Goal: Answer question/provide support: Share knowledge or assist other users

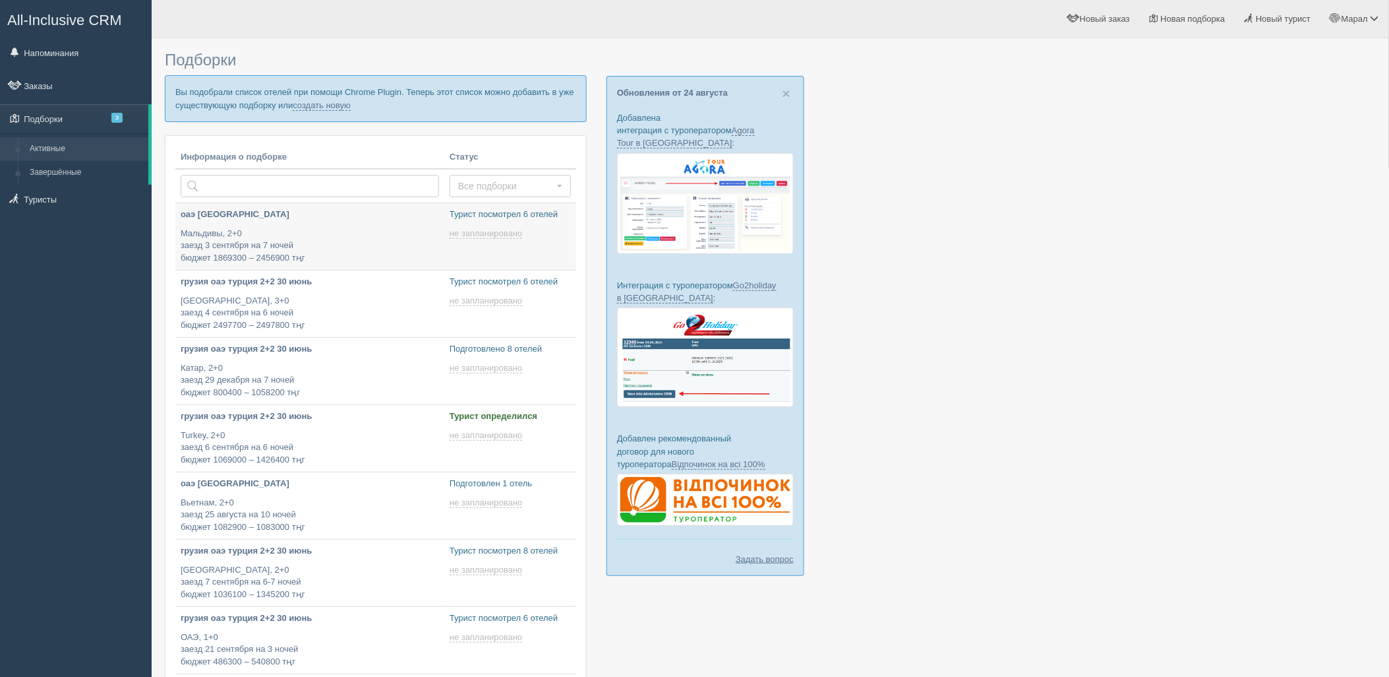
type input "2025-08-26 11:55"
click at [333, 102] on link "создать новую" at bounding box center [322, 105] width 58 height 11
type input "2025-08-26 11:45"
type input "2025-08-26 18:55"
type input "2025-08-26 17:50"
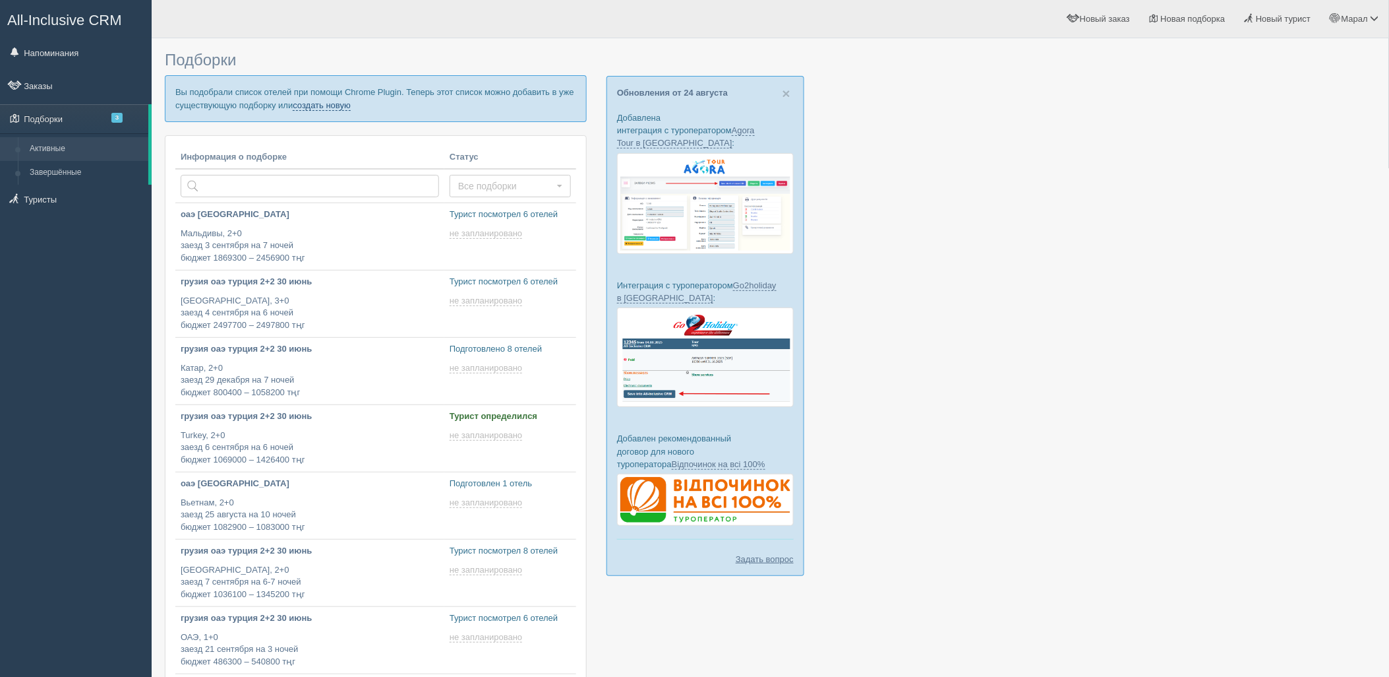
type input "2025-08-26 17:05"
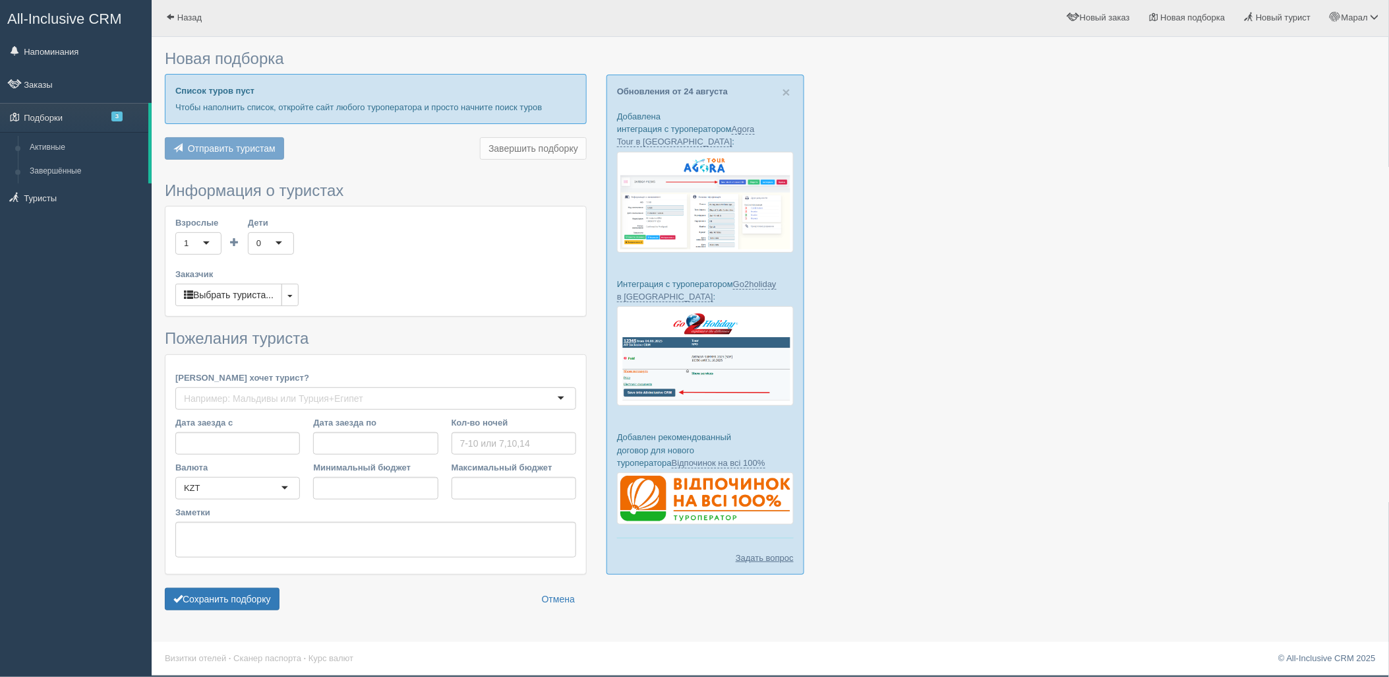
type input "8"
type input "1941800"
type input "3197000"
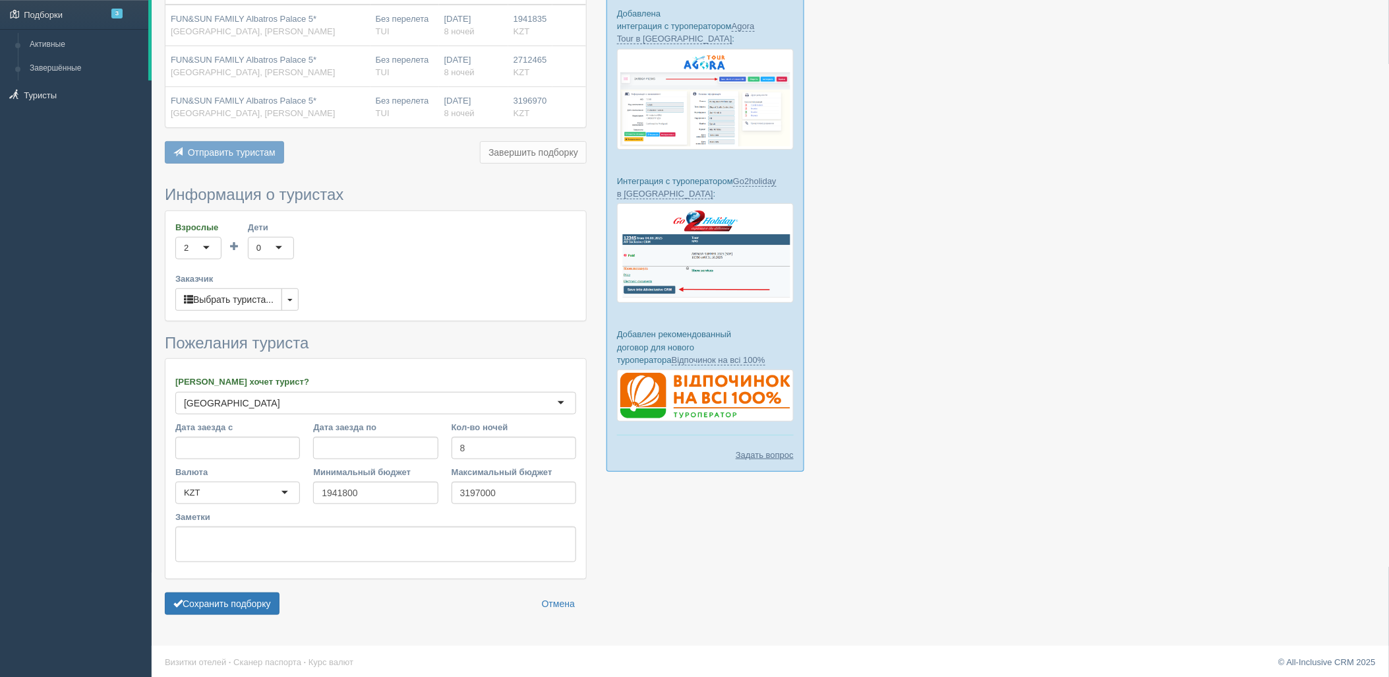
scroll to position [109, 0]
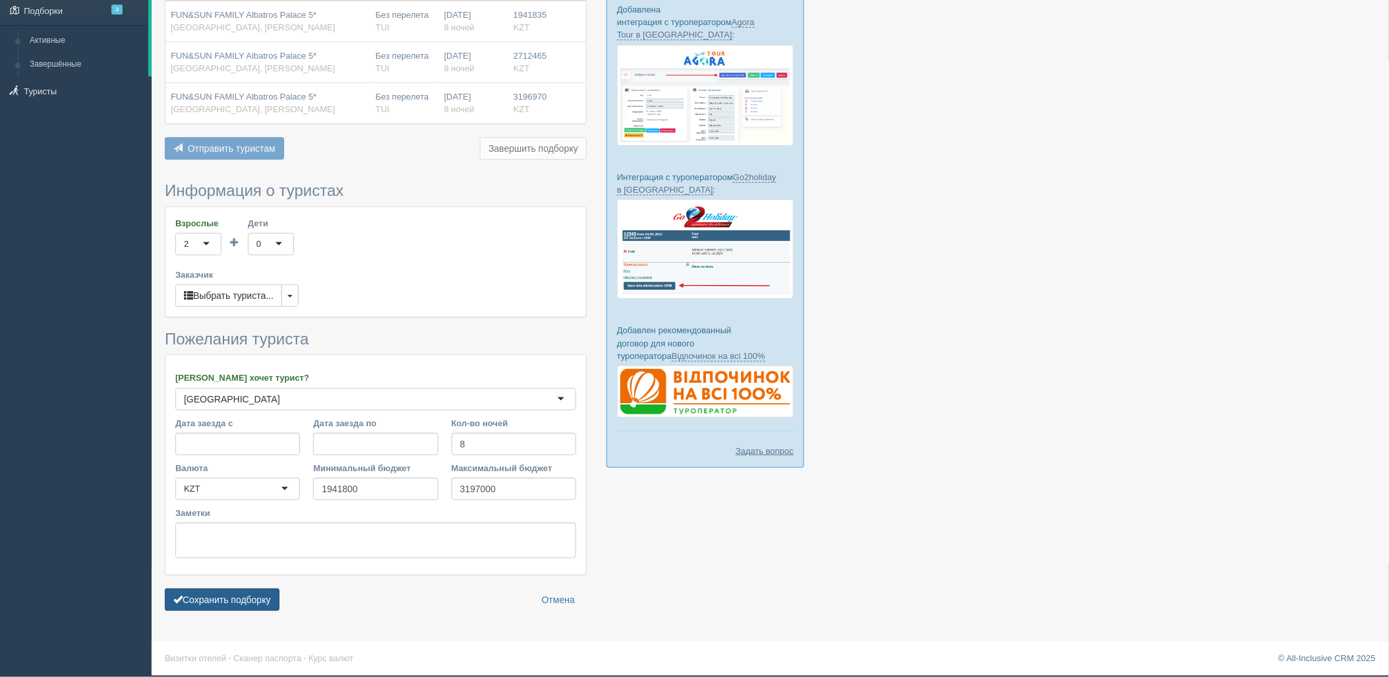
click at [240, 595] on button "Сохранить подборку" at bounding box center [222, 599] width 115 height 22
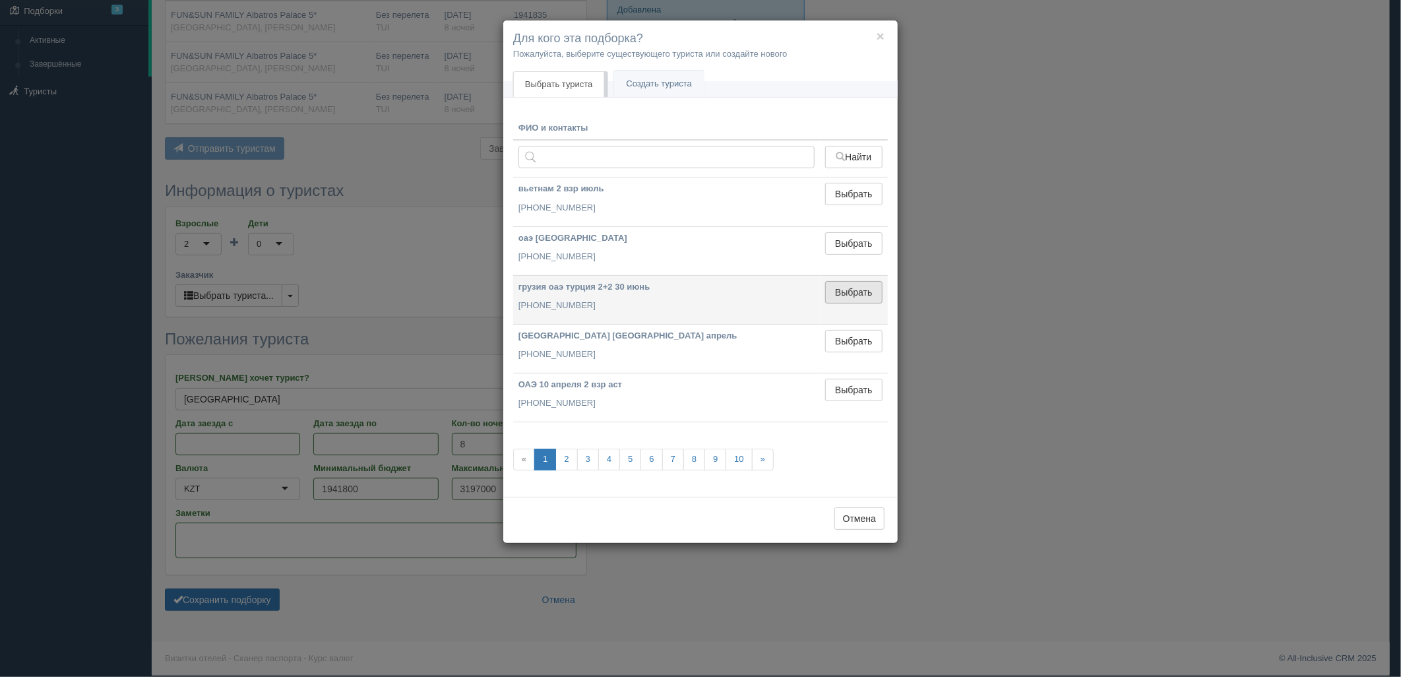
click at [855, 291] on button "Выбрать" at bounding box center [853, 292] width 57 height 22
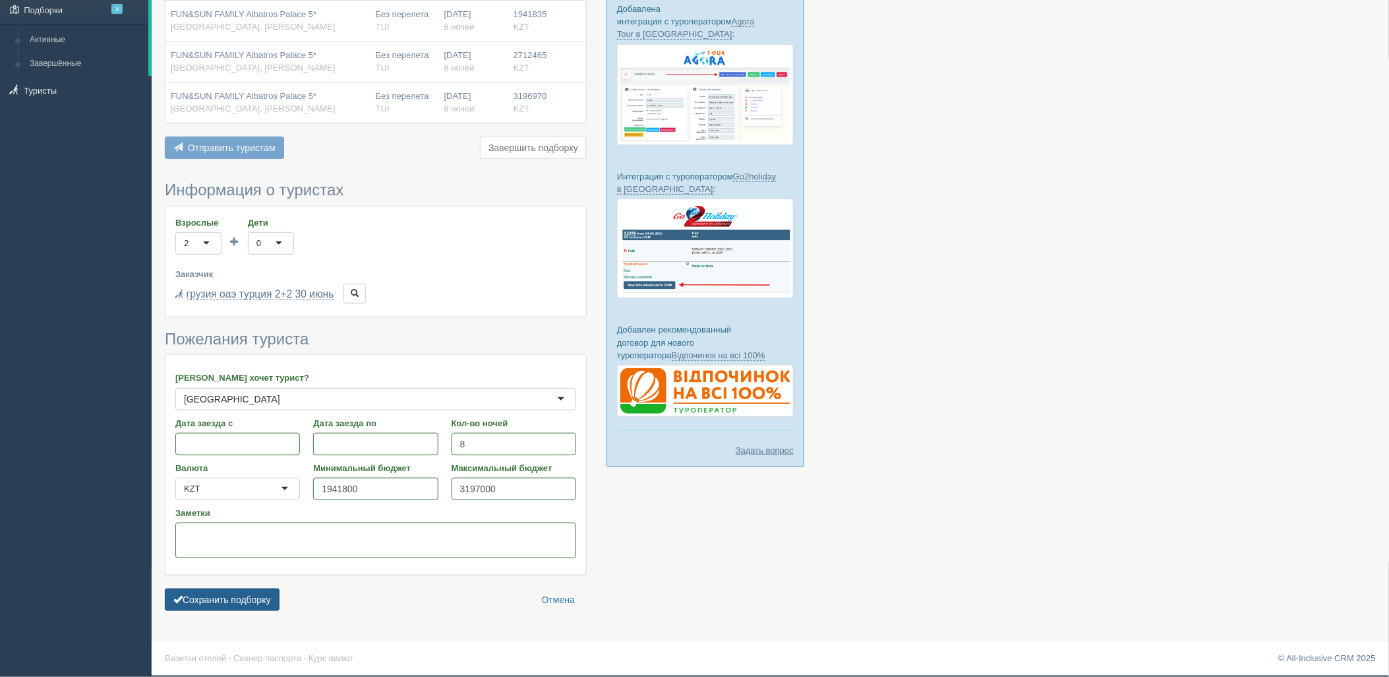
click at [258, 601] on button "Сохранить подборку" at bounding box center [222, 599] width 115 height 22
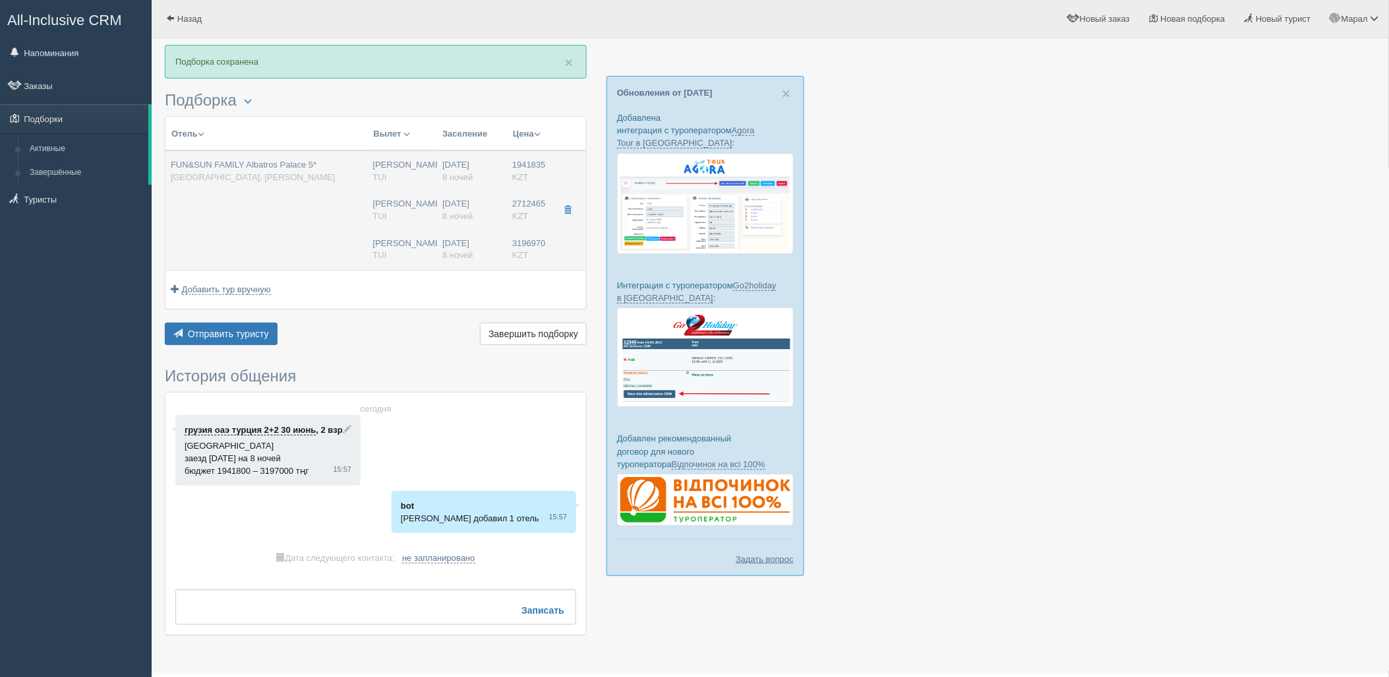
click at [273, 228] on td "FUN&SUN FAMILY Albatros Palace 5* Египет, Рас Насрани" at bounding box center [267, 209] width 202 height 119
type input "FUN&SUN FAMILY Albatros Palace 5*"
type input "https://tophotels.ru/hotel/al51421"
type input "Египет"
type input "Рас Насрани"
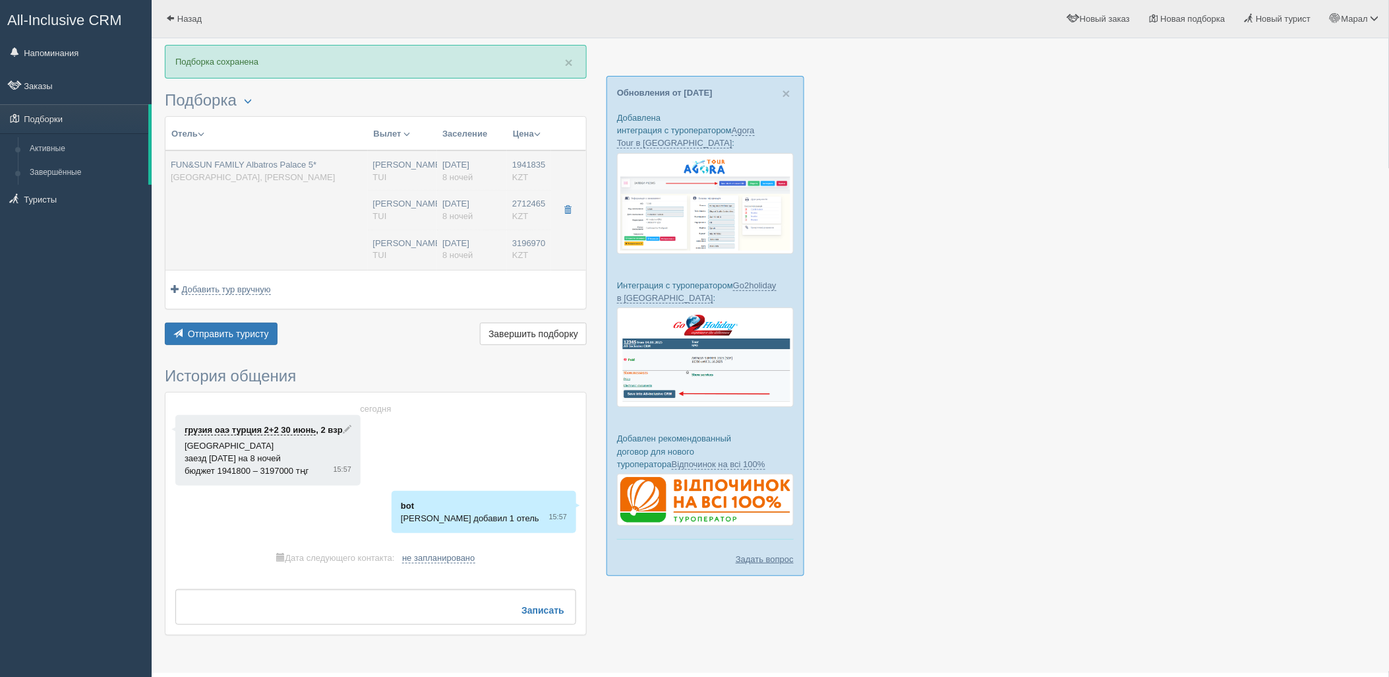
type input "1941835.00"
type input "Нурсултан Назарбаев NQZ"
type input "Шарм-эль-Шейх SSH"
type input "05:05"
type input "09:00"
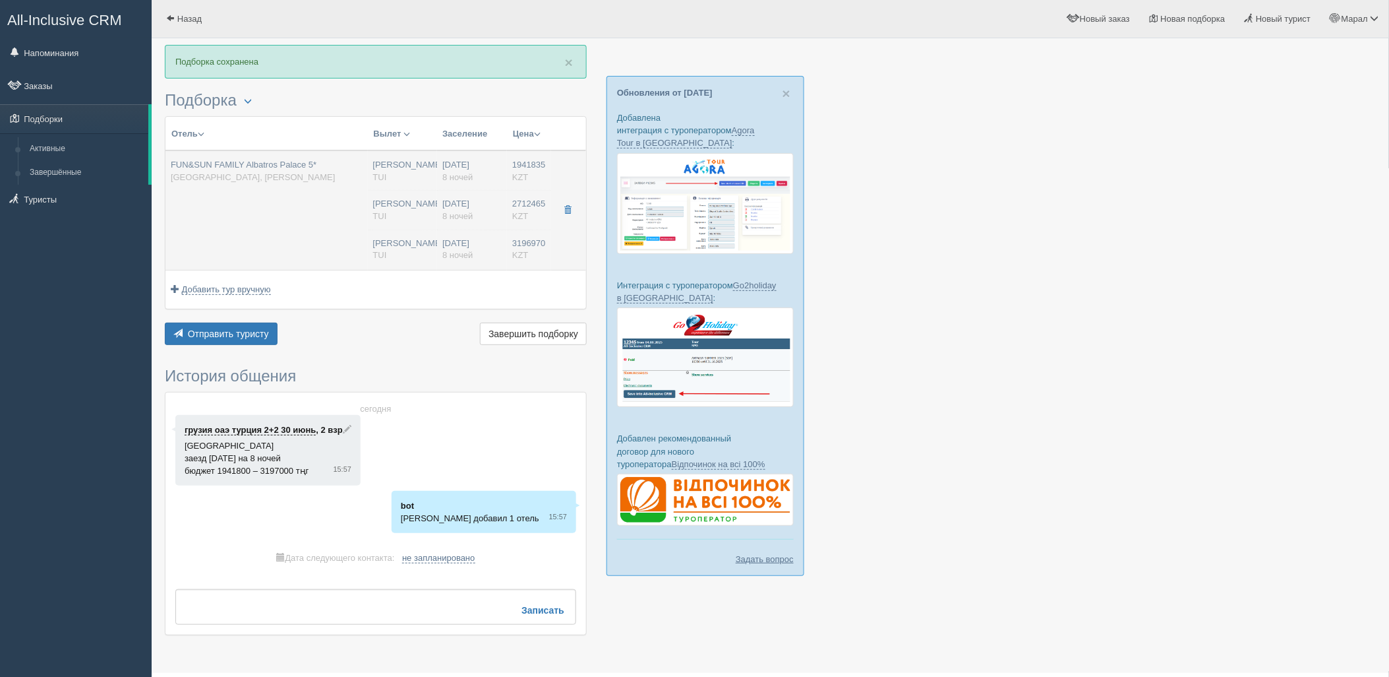
type input "SCAT"
type input "01:50"
type input "10:30"
type input "8"
type input "Standard Garden View"
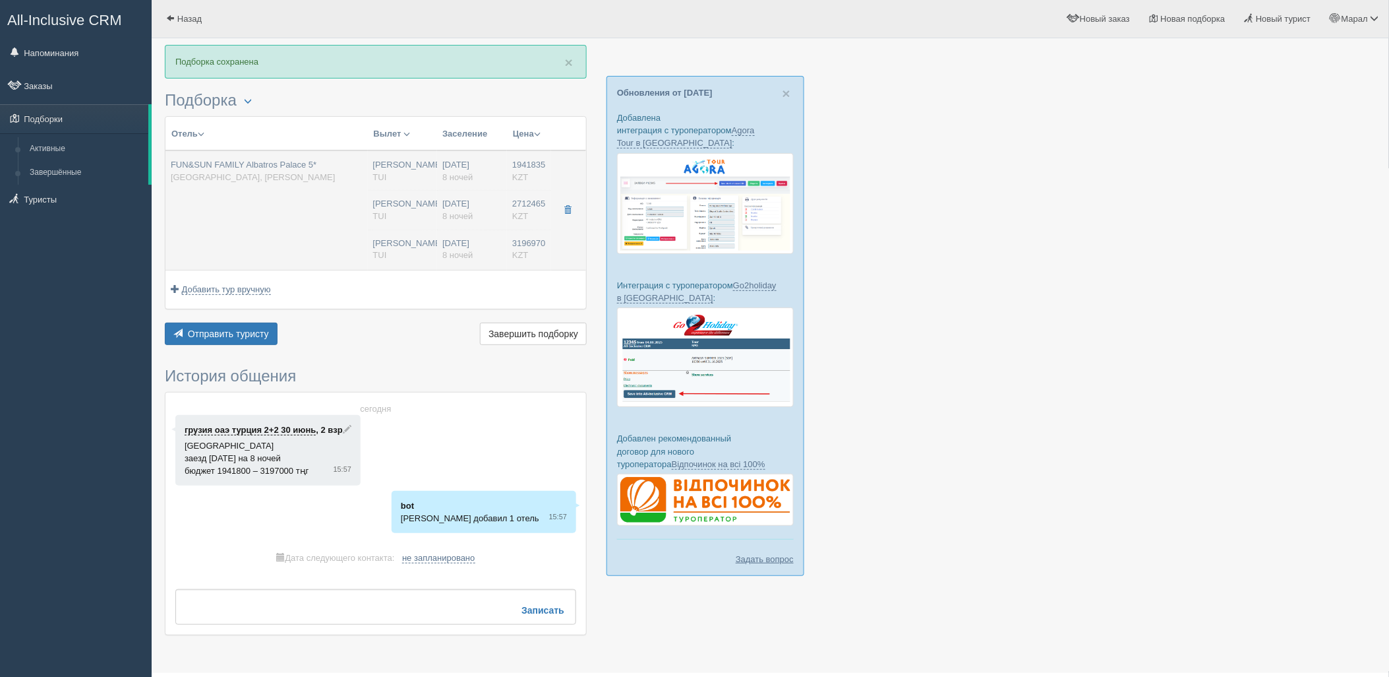
type input "All Inclusive"
type input "TUI"
type input "[URL][DOMAIN_NAME]"
type input "2712465.00"
type input "[PERSON_NAME]"
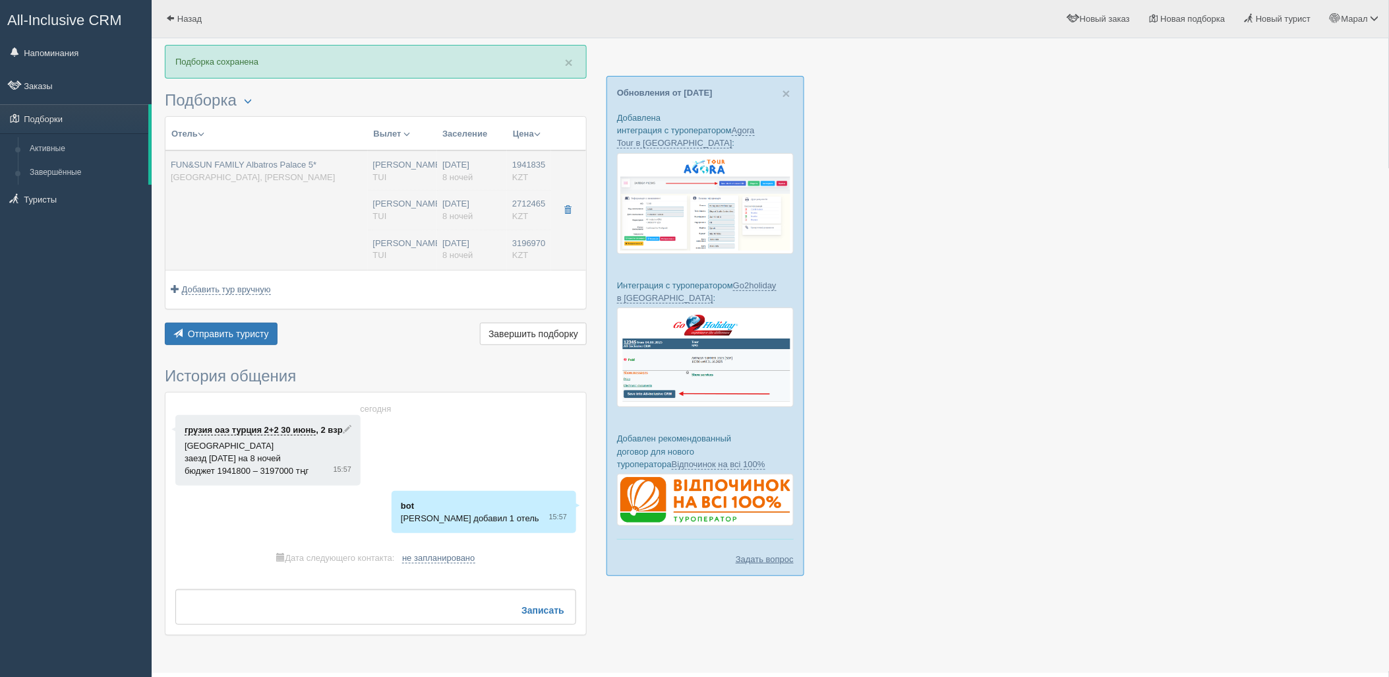
type input "Шарм-эль-Шейх SSH"
type input "05:05"
type input "09:00"
type input "SCAT"
type input "01:50"
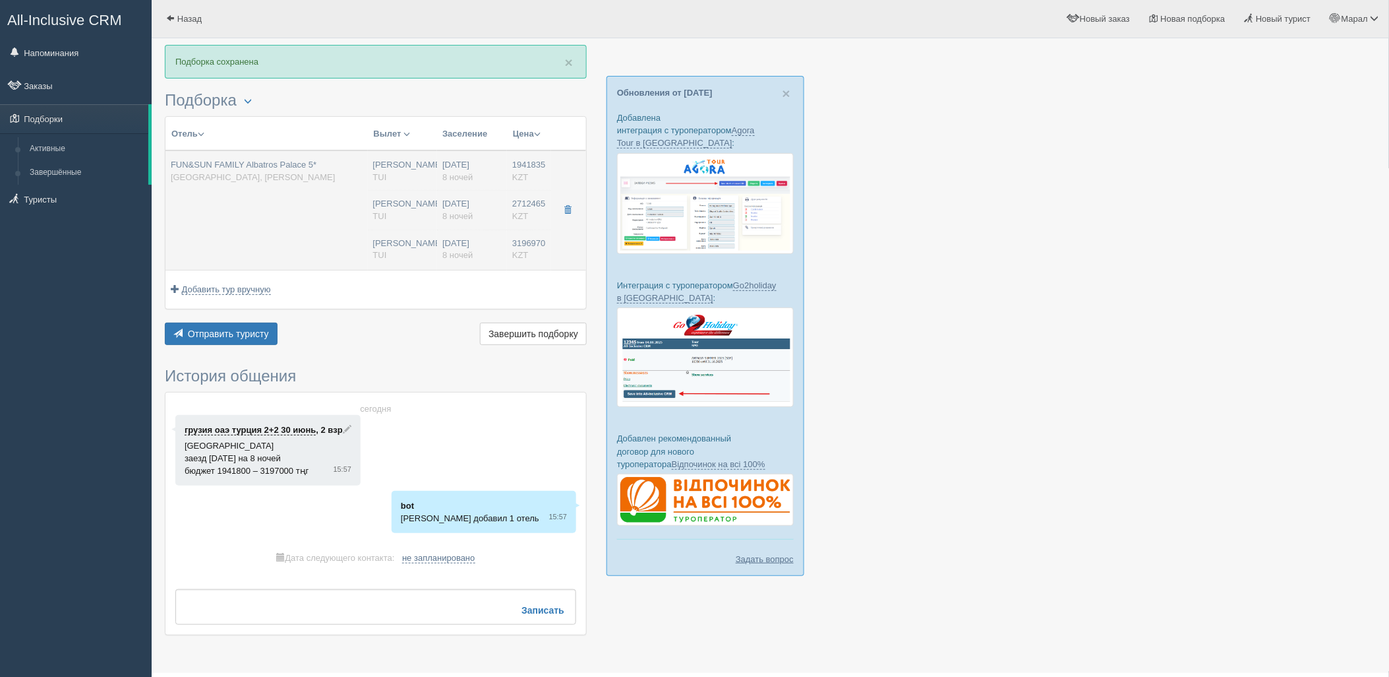
type input "10:30"
type input "8"
type input "Standard Garden View"
type input "All Inclusive"
type input "TUI"
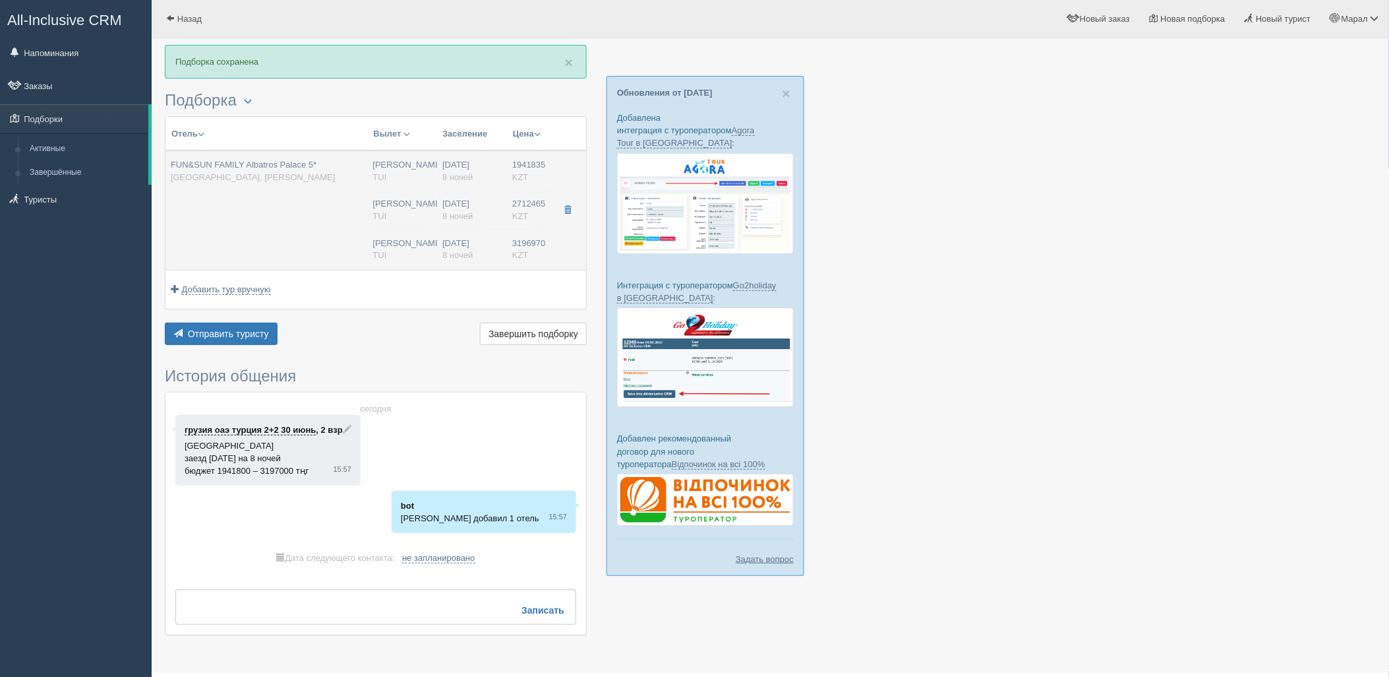
type input "[URL][DOMAIN_NAME]"
type input "3196970.00"
type input "1598485.00"
type input "[PERSON_NAME]"
type input "Шарм-эль-Шейх SSH"
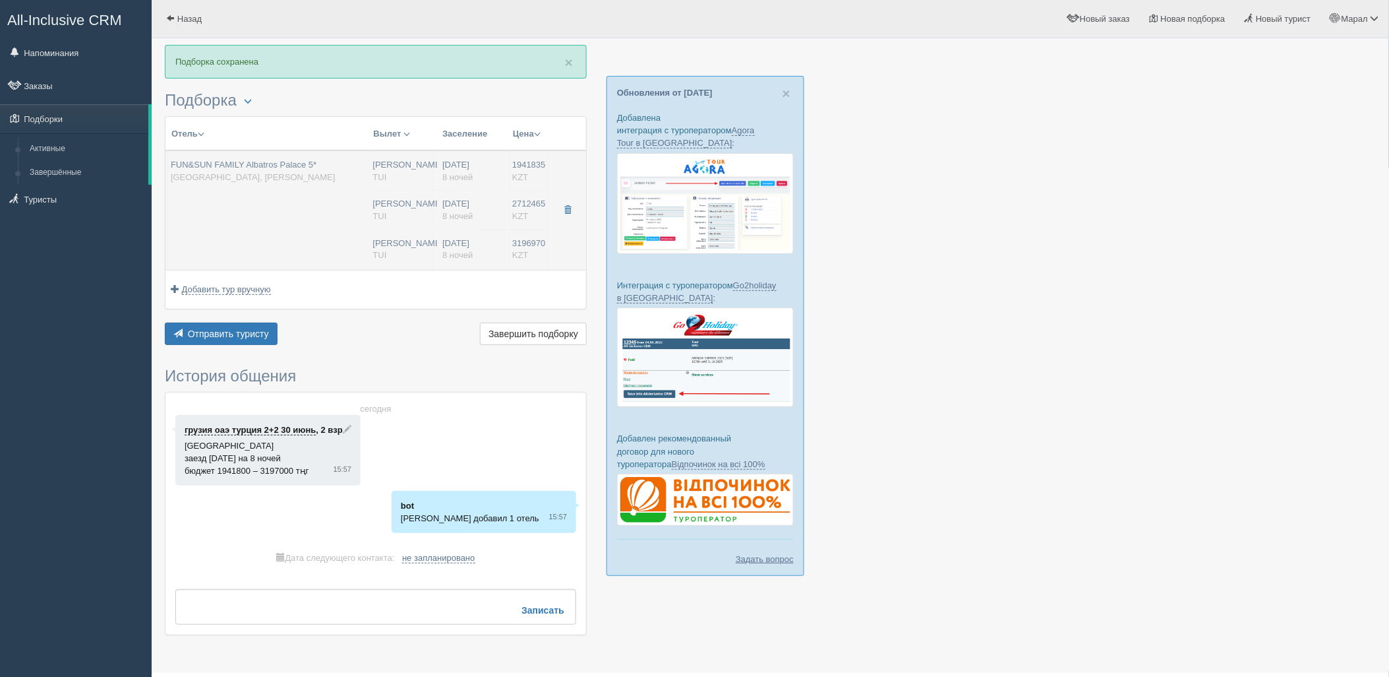
type input "05:05"
type input "09:00"
type input "SCAT"
type input "01:50"
type input "10:30"
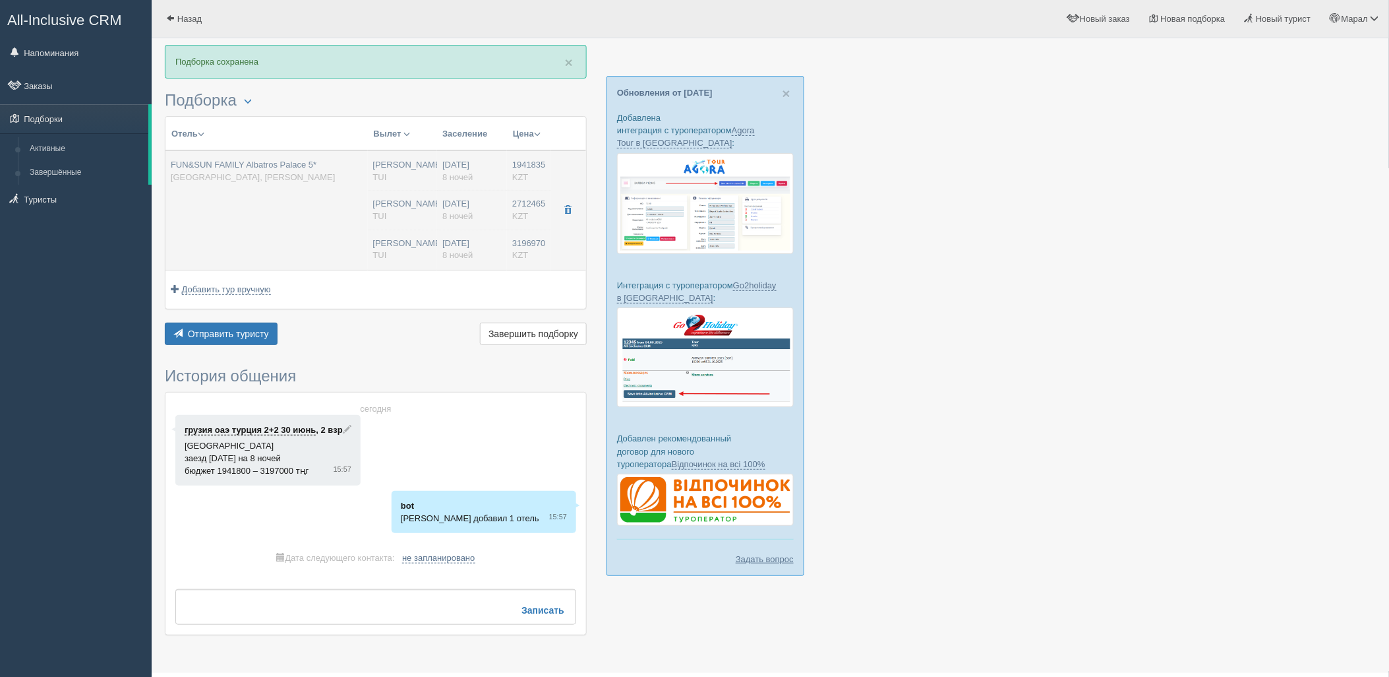
type input "8"
type input "Standard Garden View"
type input "All Inclusive"
type input "TUI"
type input "[URL][DOMAIN_NAME]"
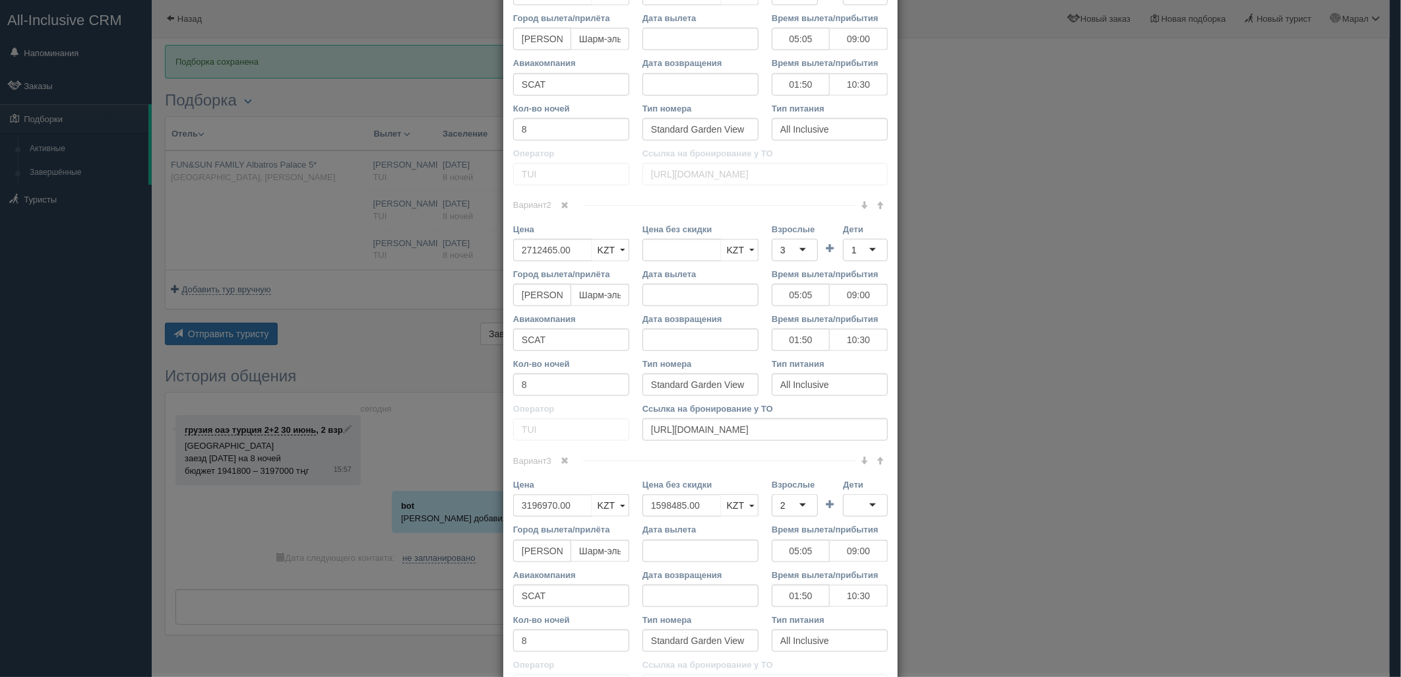
scroll to position [659, 0]
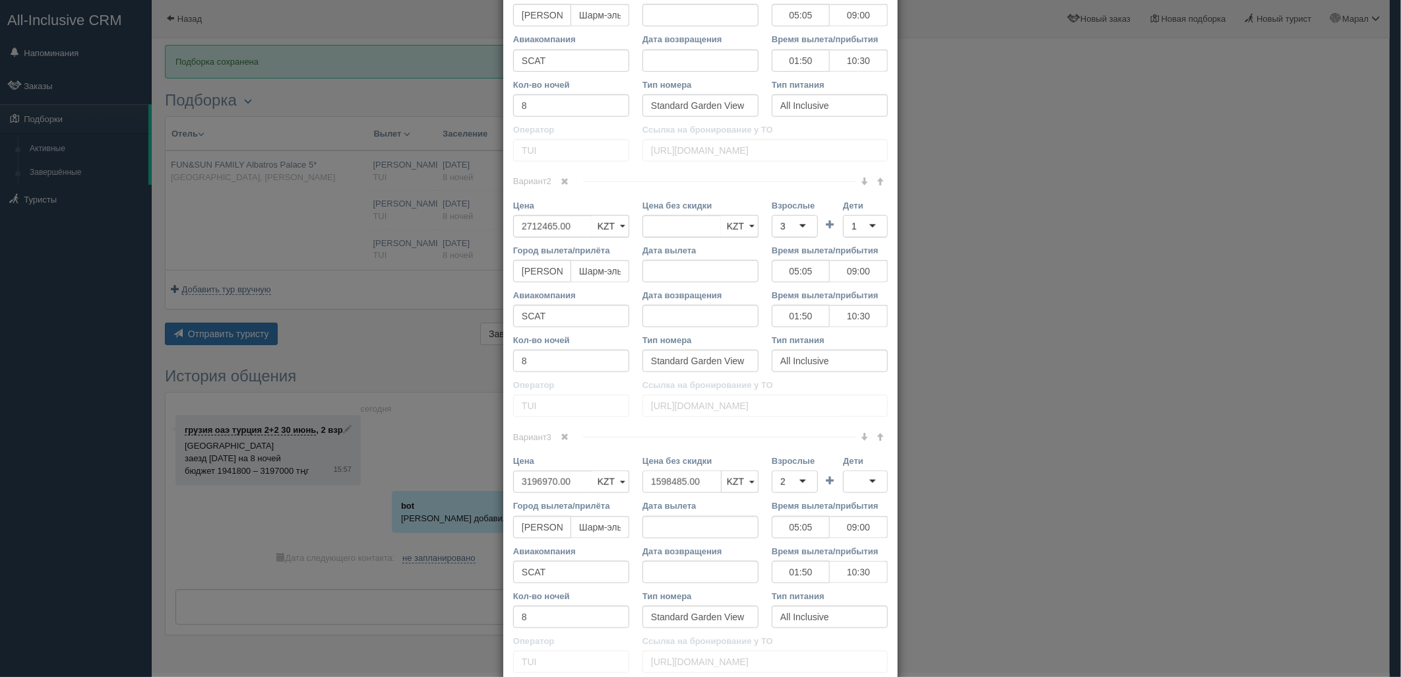
drag, startPoint x: 695, startPoint y: 485, endPoint x: 565, endPoint y: 497, distance: 130.4
click at [572, 495] on div "Цена 3196970.00 KZT USD EUR KZT KZT USD EUR Цена без скидки 1598485.00 KZT USD …" at bounding box center [700, 476] width 388 height 45
click at [780, 485] on div "2" at bounding box center [782, 481] width 5 height 13
drag, startPoint x: 777, startPoint y: 543, endPoint x: 808, endPoint y: 515, distance: 42.5
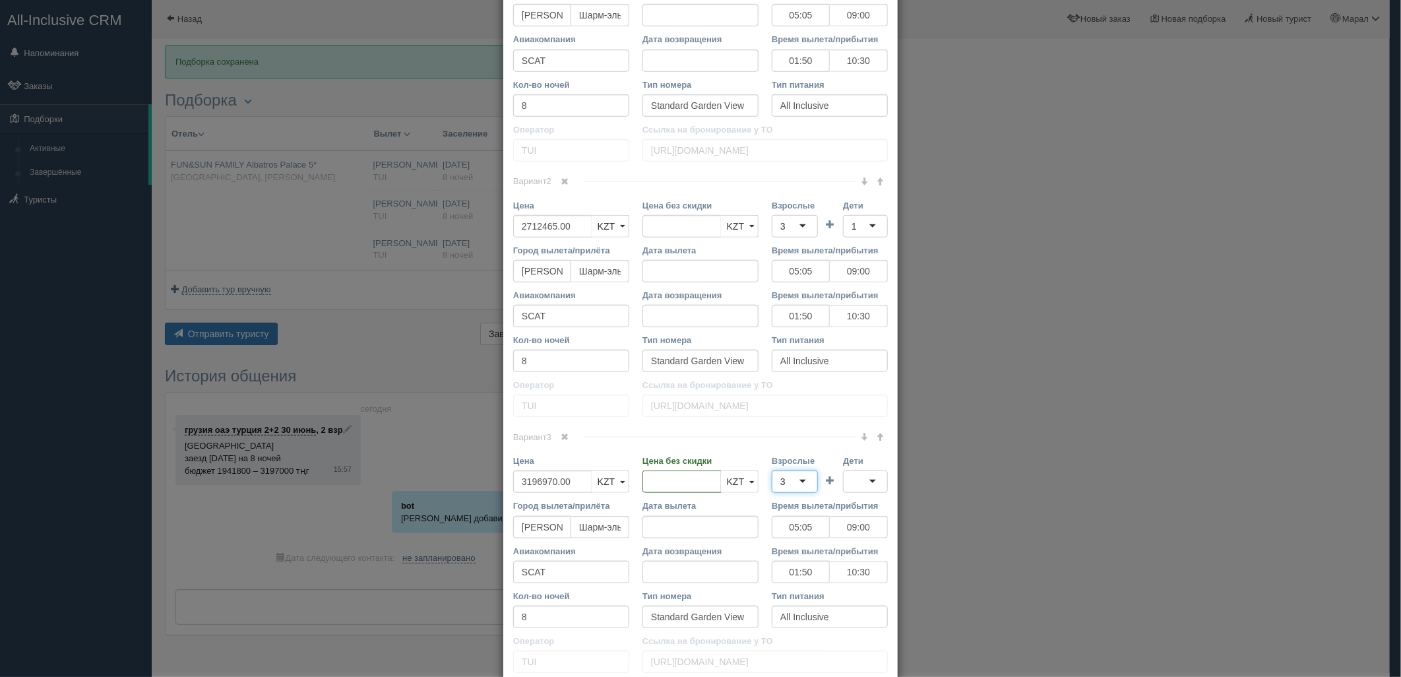
click at [853, 483] on div at bounding box center [865, 481] width 45 height 22
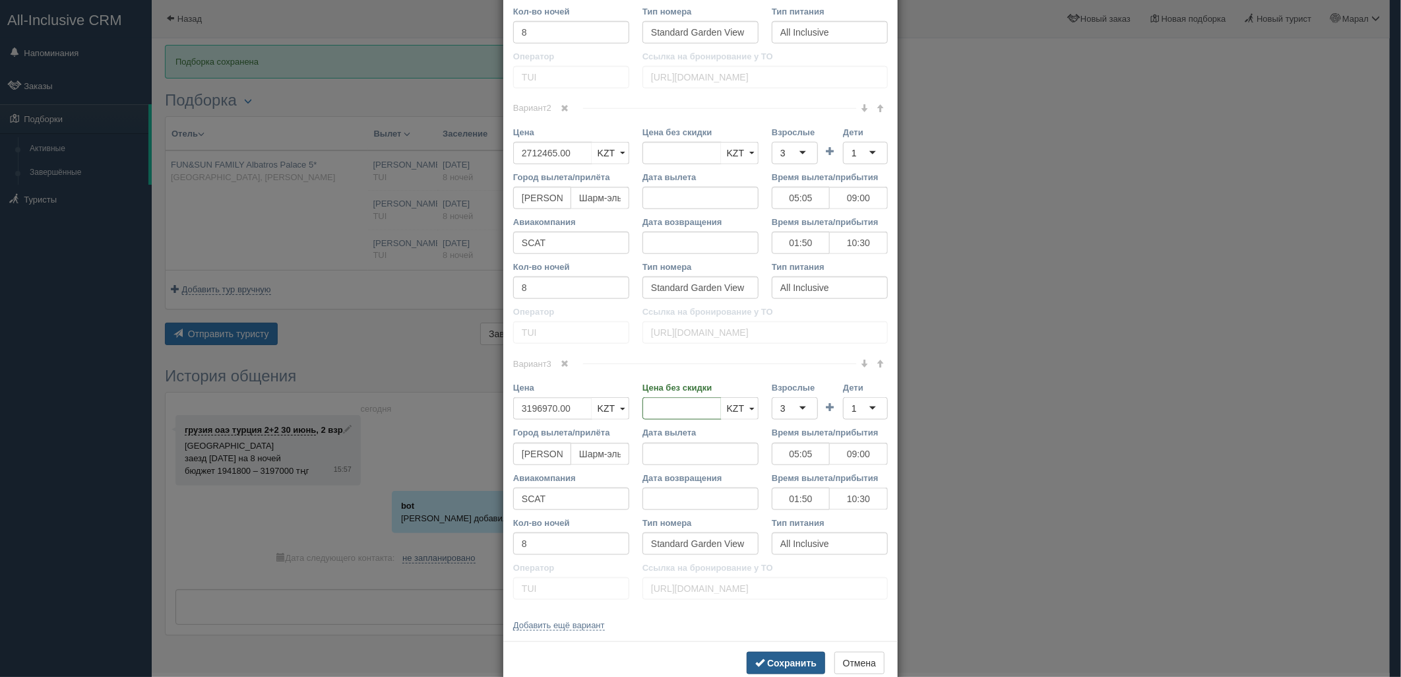
click at [773, 657] on button "Сохранить" at bounding box center [785, 662] width 78 height 22
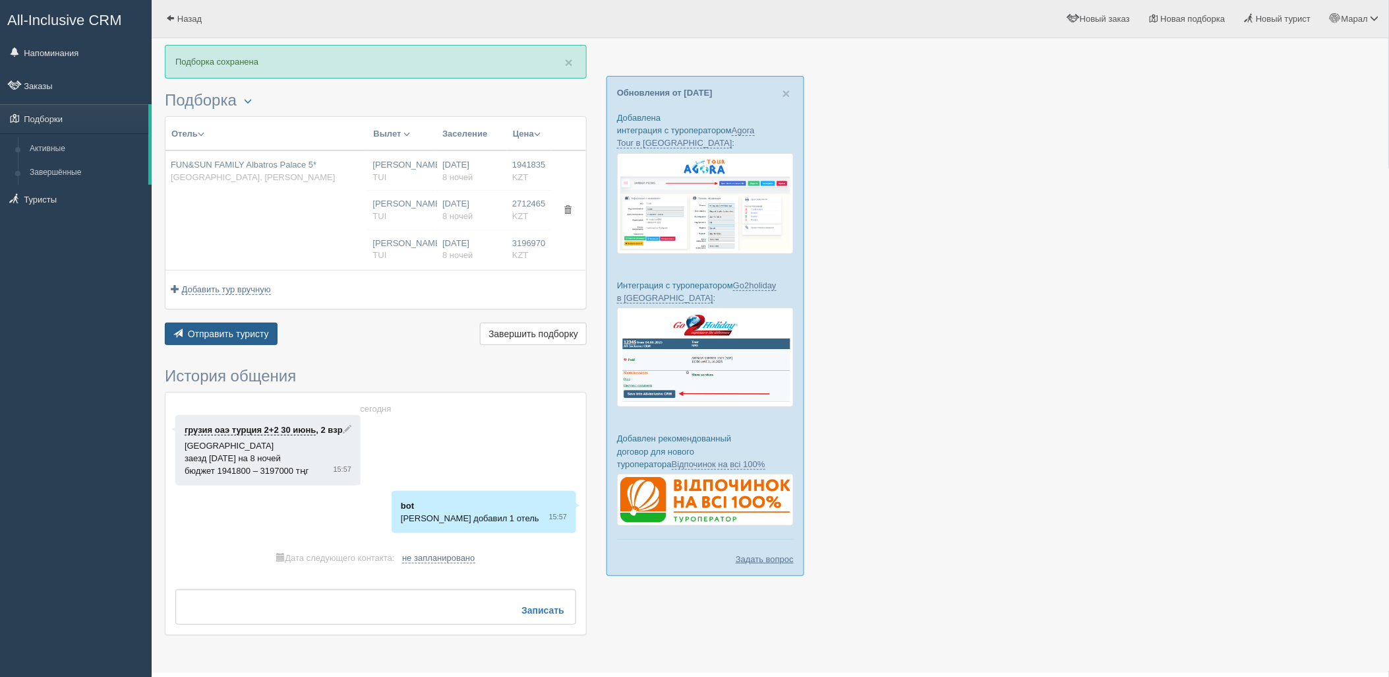
click at [238, 331] on span "Отправить туристу" at bounding box center [228, 333] width 81 height 11
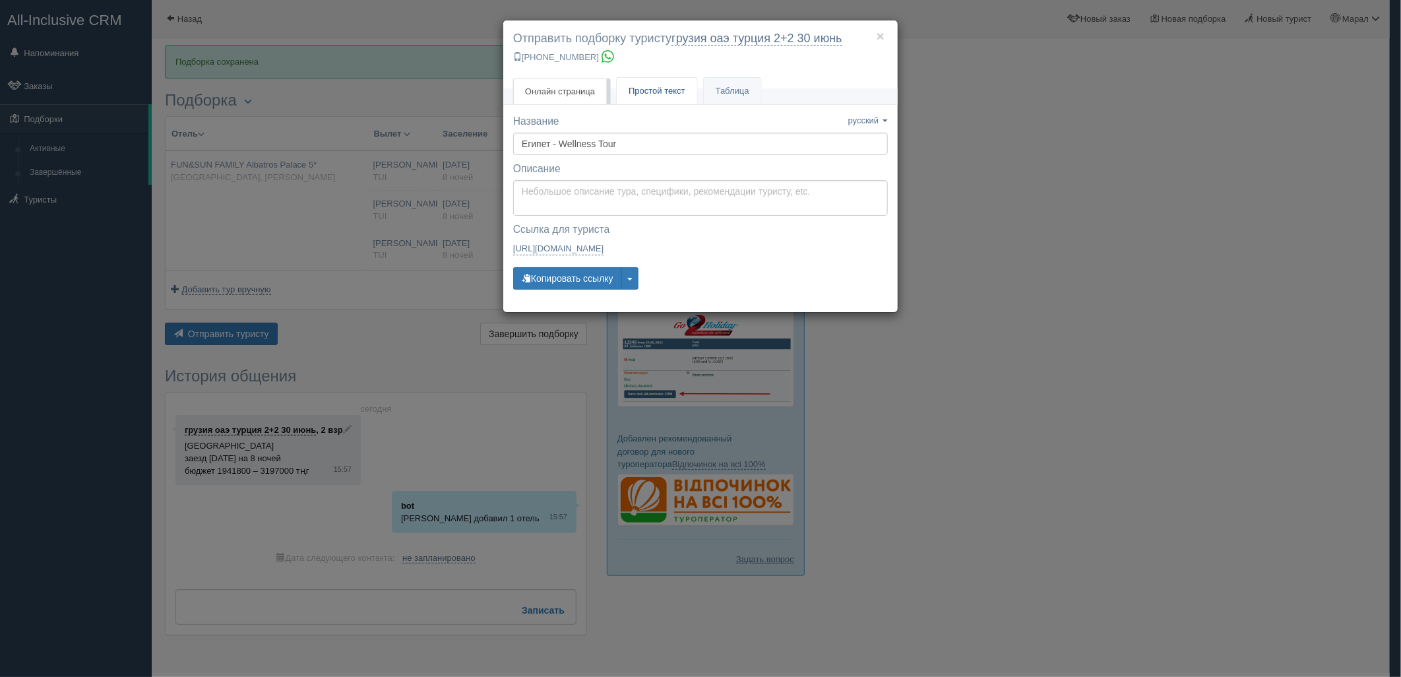
click at [645, 82] on link "Простой текст Текст" at bounding box center [657, 91] width 80 height 27
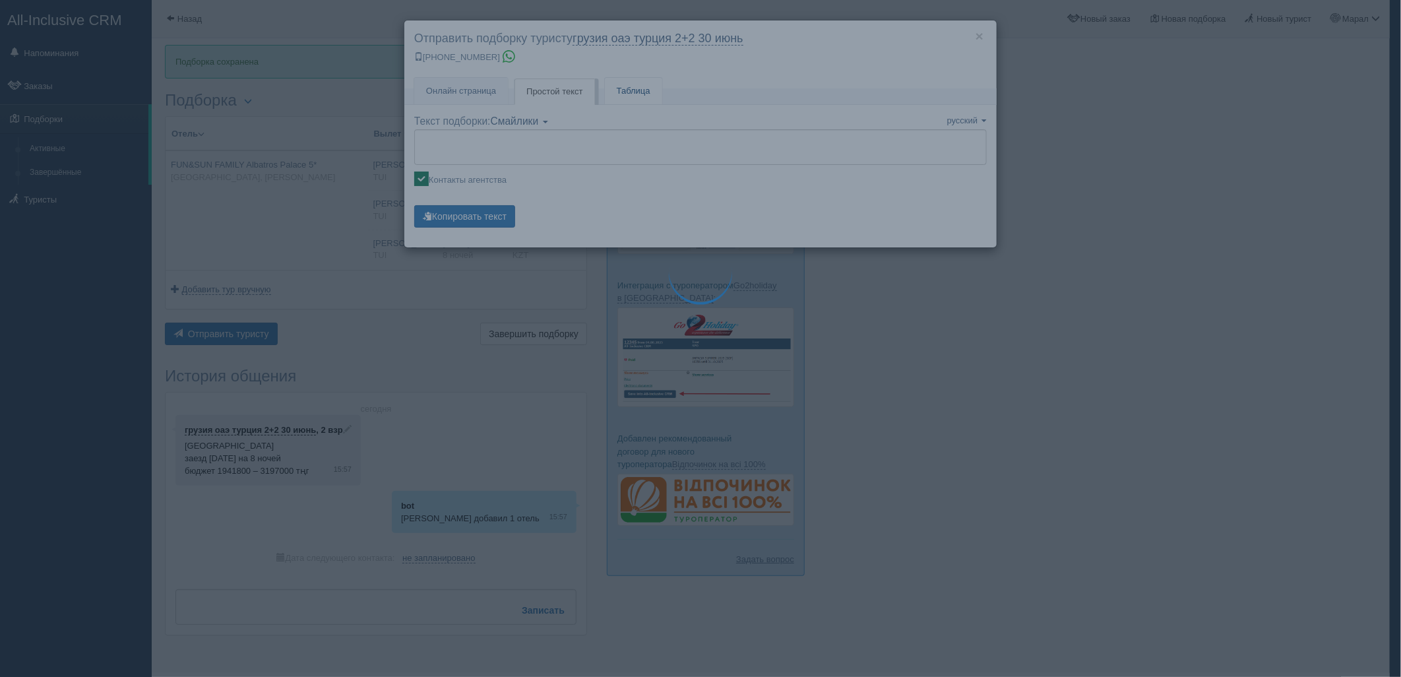
type textarea "🌞 Добрый день! Предлагаем Вам рассмотреть следующие варианты: 🌎 Египет, Рас Нас…"
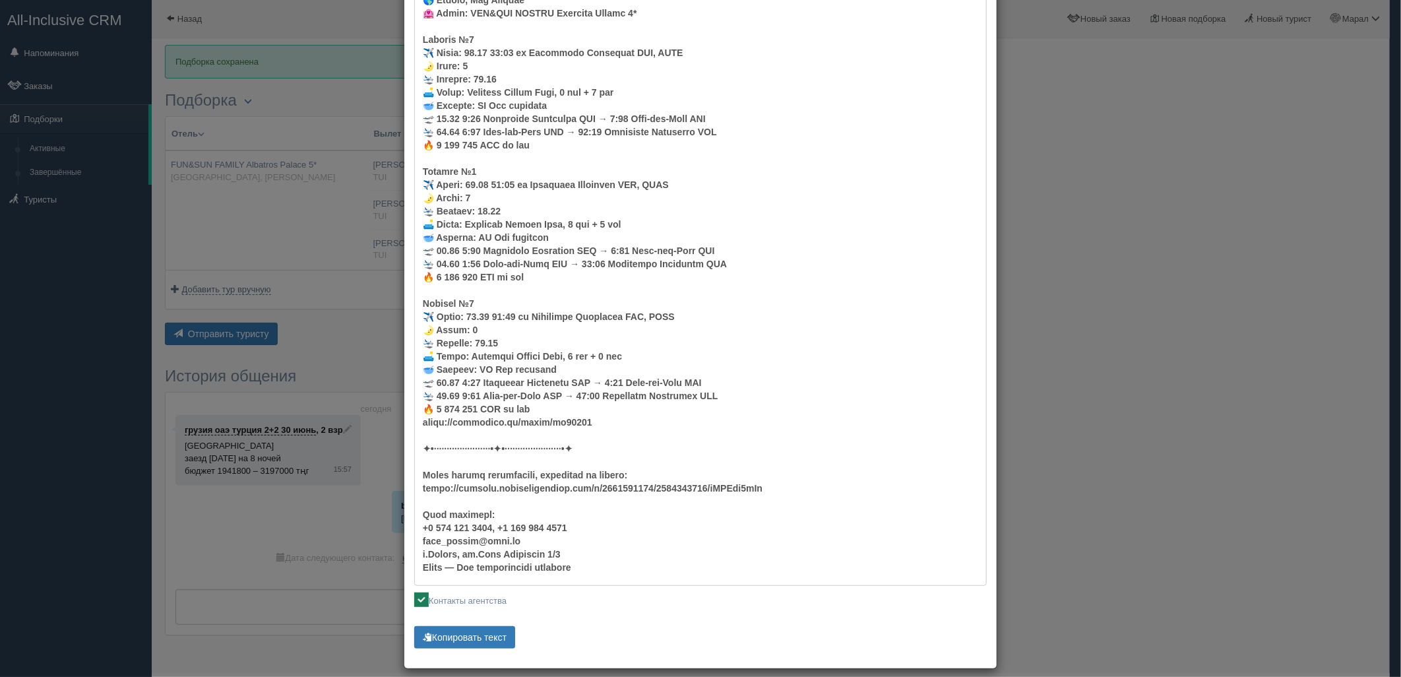
scroll to position [179, 0]
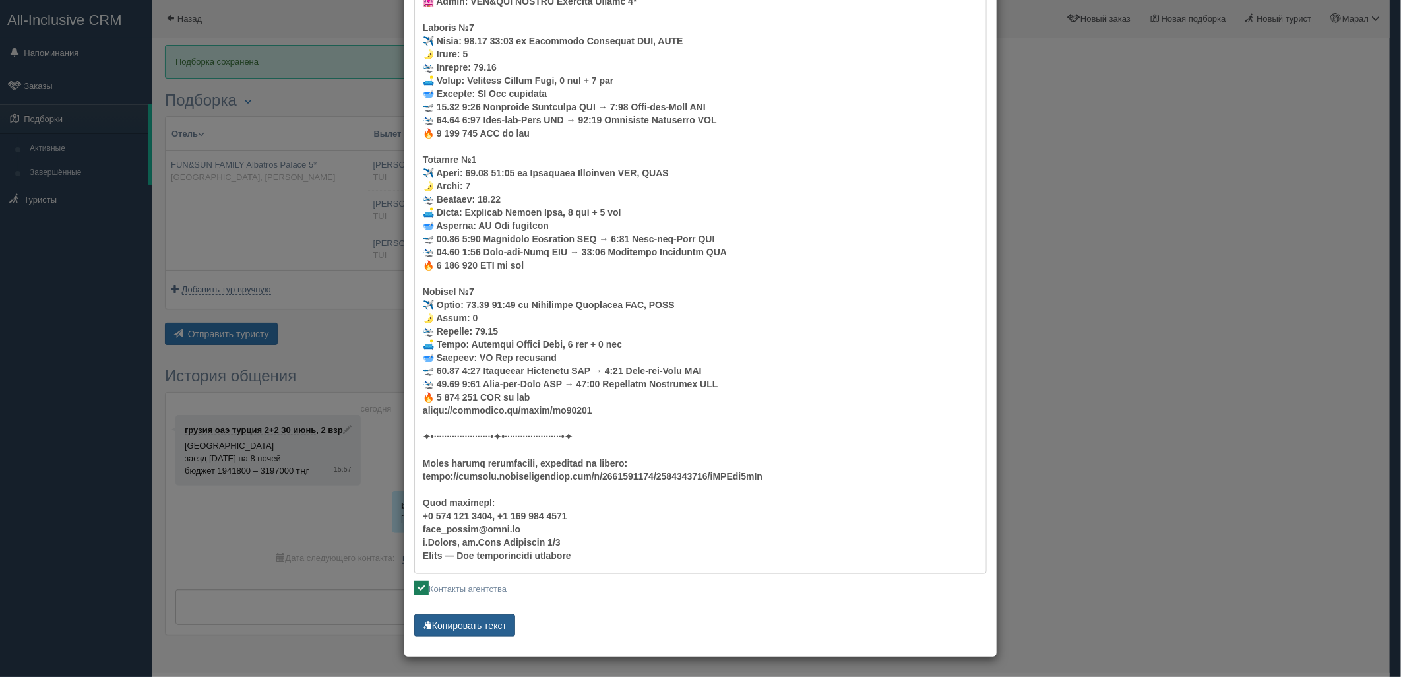
click at [487, 631] on button "Копировать текст" at bounding box center [464, 625] width 101 height 22
click at [446, 632] on button "Копировать текст" at bounding box center [464, 625] width 101 height 22
click at [1089, 374] on div "× Отправить подборку туристу грузия оаэ турция 2+2 30 июнь +7 701 880 5580 Онла…" at bounding box center [700, 338] width 1401 height 677
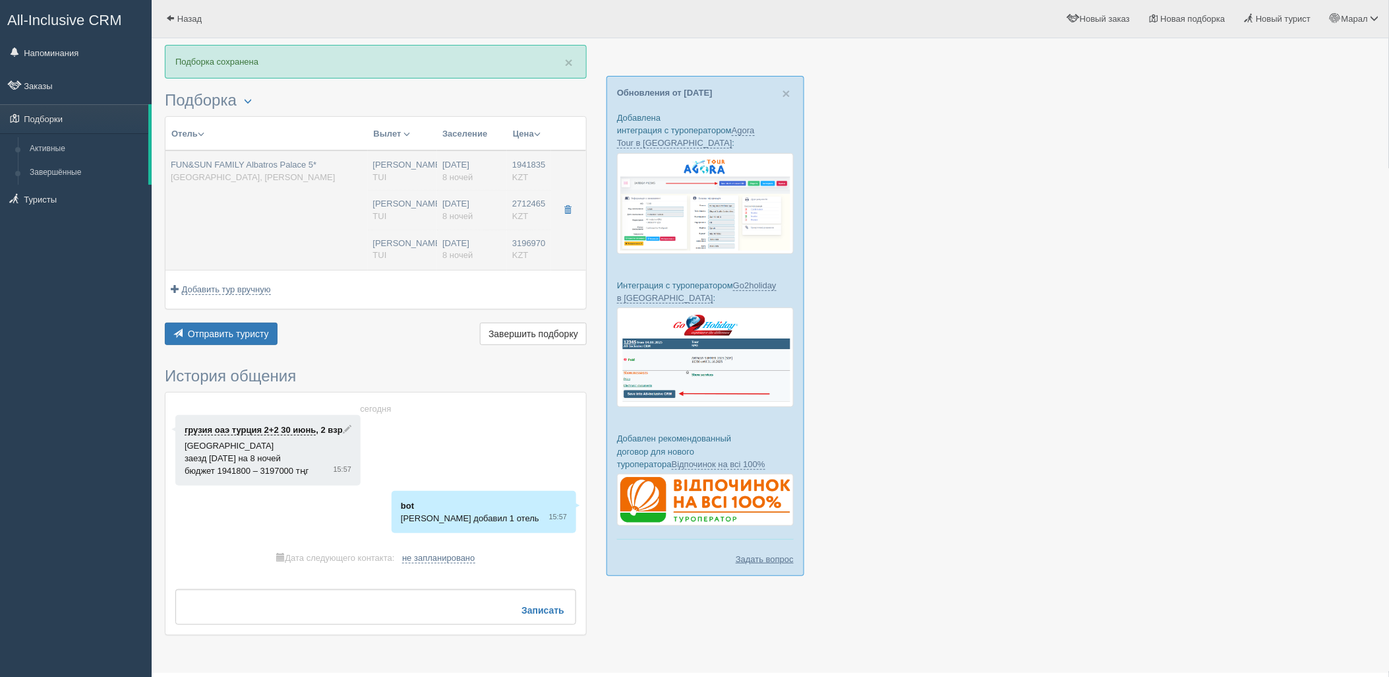
click at [368, 226] on td "Нурсултан Назарбаев NQZ TUI Нурсултан Назарбаев NQZ TUI Нурсултан Назарбаев NQZ…" at bounding box center [403, 209] width 70 height 119
type input "05:05"
type input "09:00"
type input "01:50"
type input "10:30"
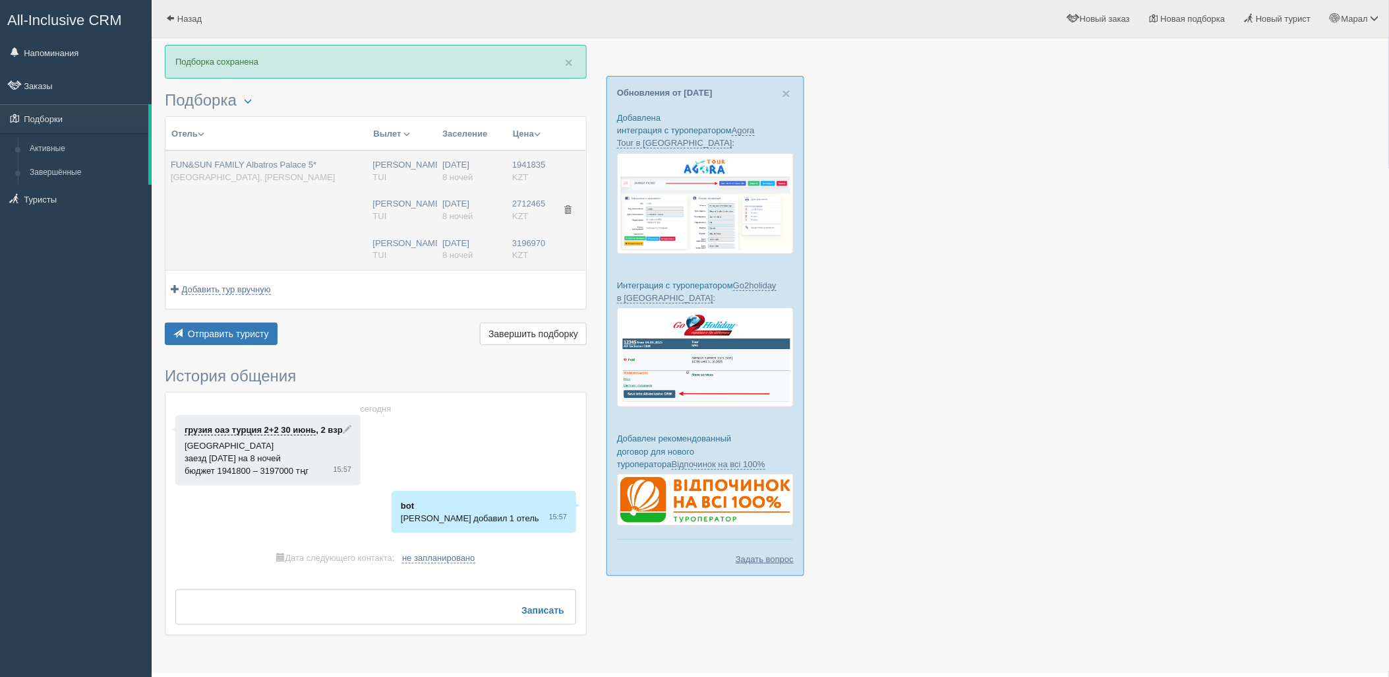
type input "05:05"
type input "09:00"
type input "01:50"
type input "10:30"
type input "05:05"
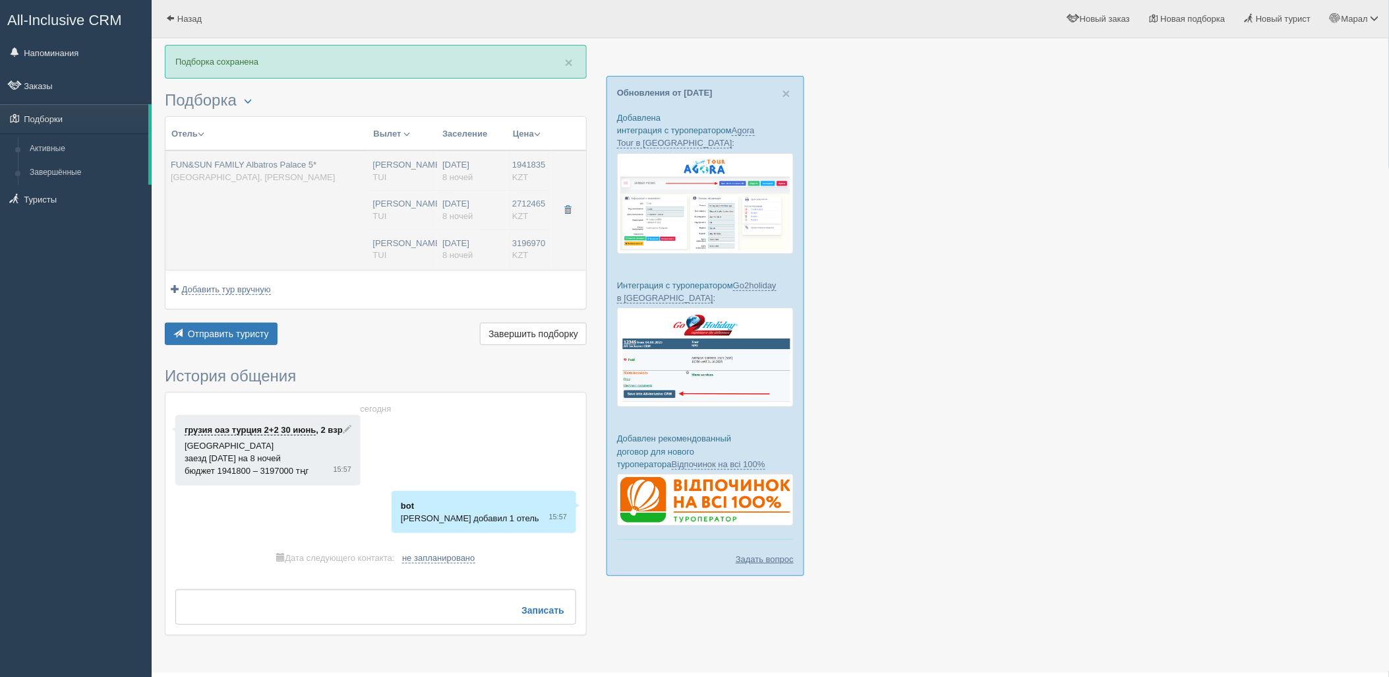
type input "09:00"
type input "01:50"
type input "10:30"
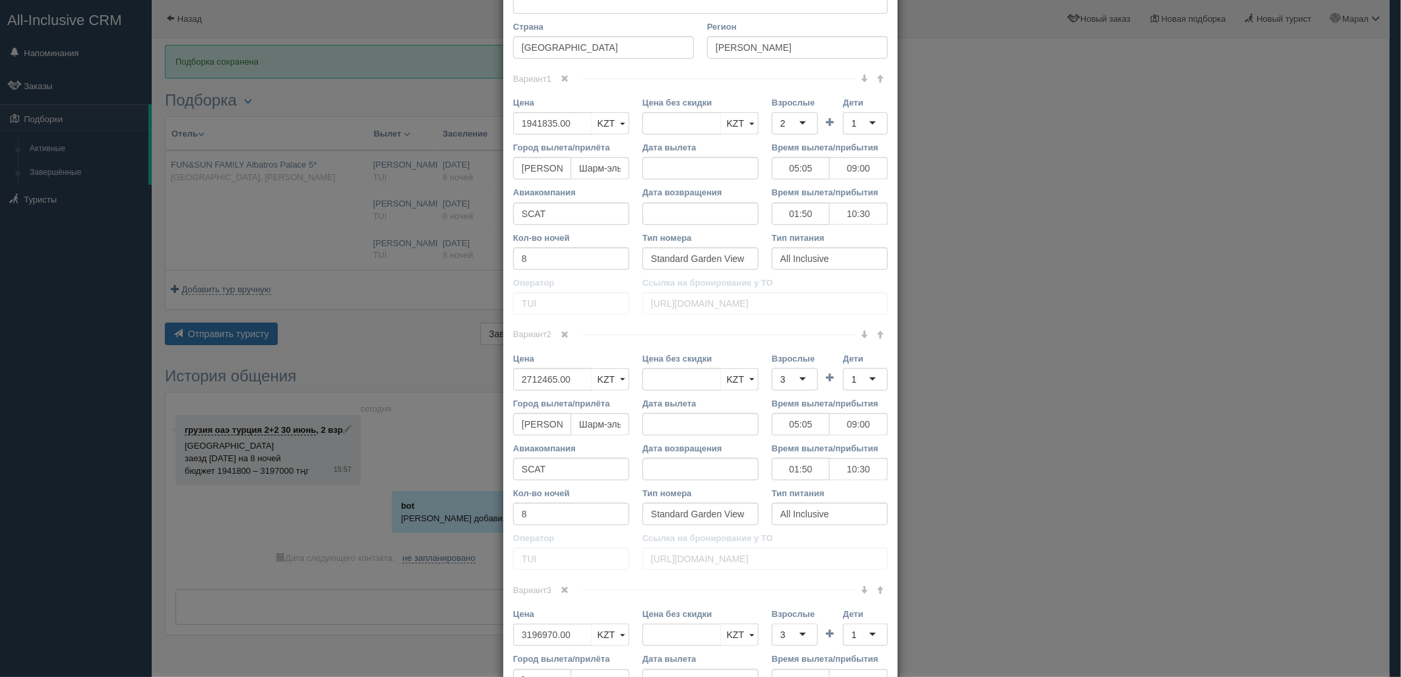
scroll to position [512, 0]
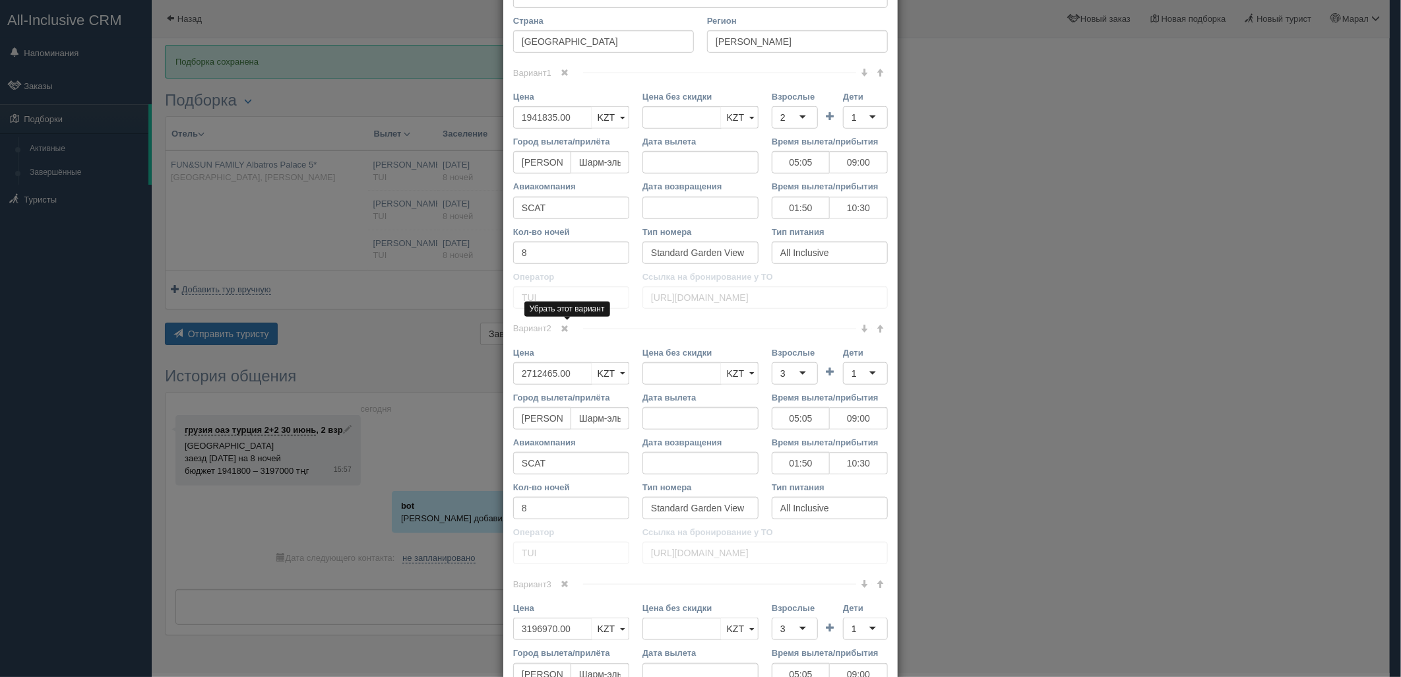
click at [563, 324] on span at bounding box center [565, 328] width 8 height 8
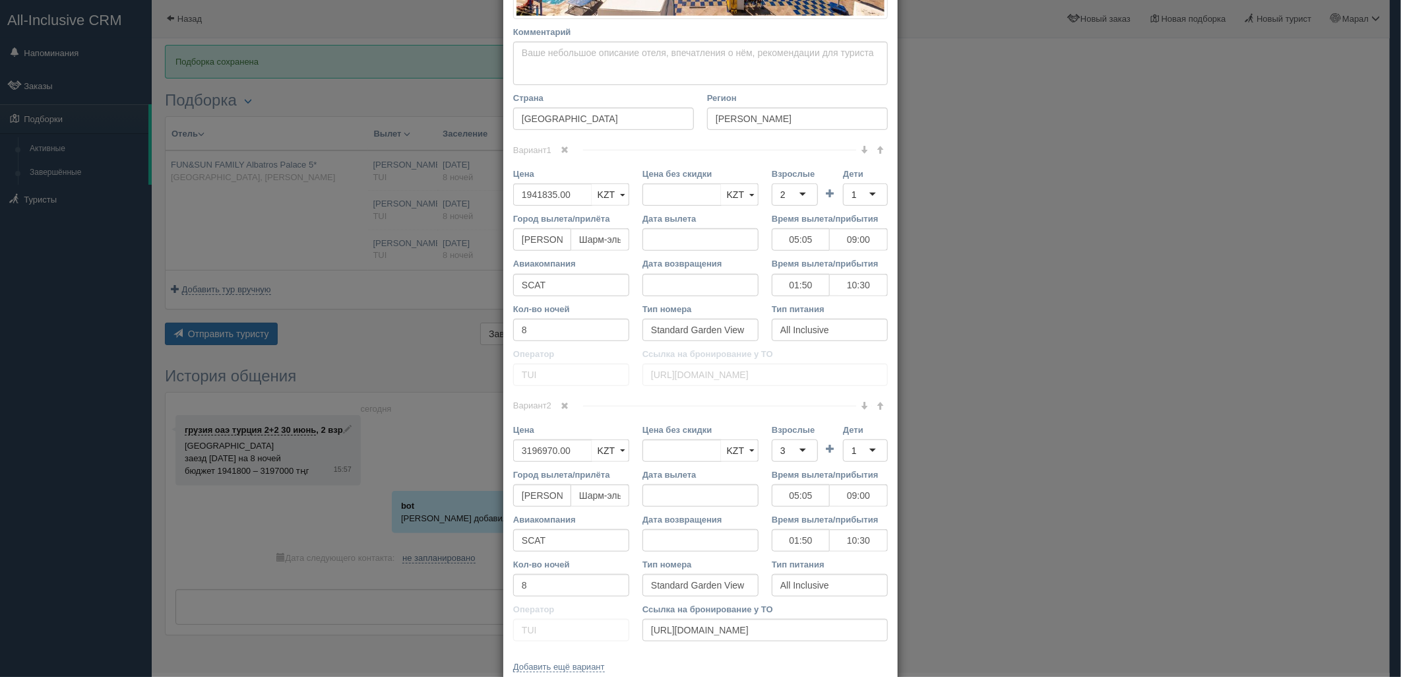
scroll to position [508, 0]
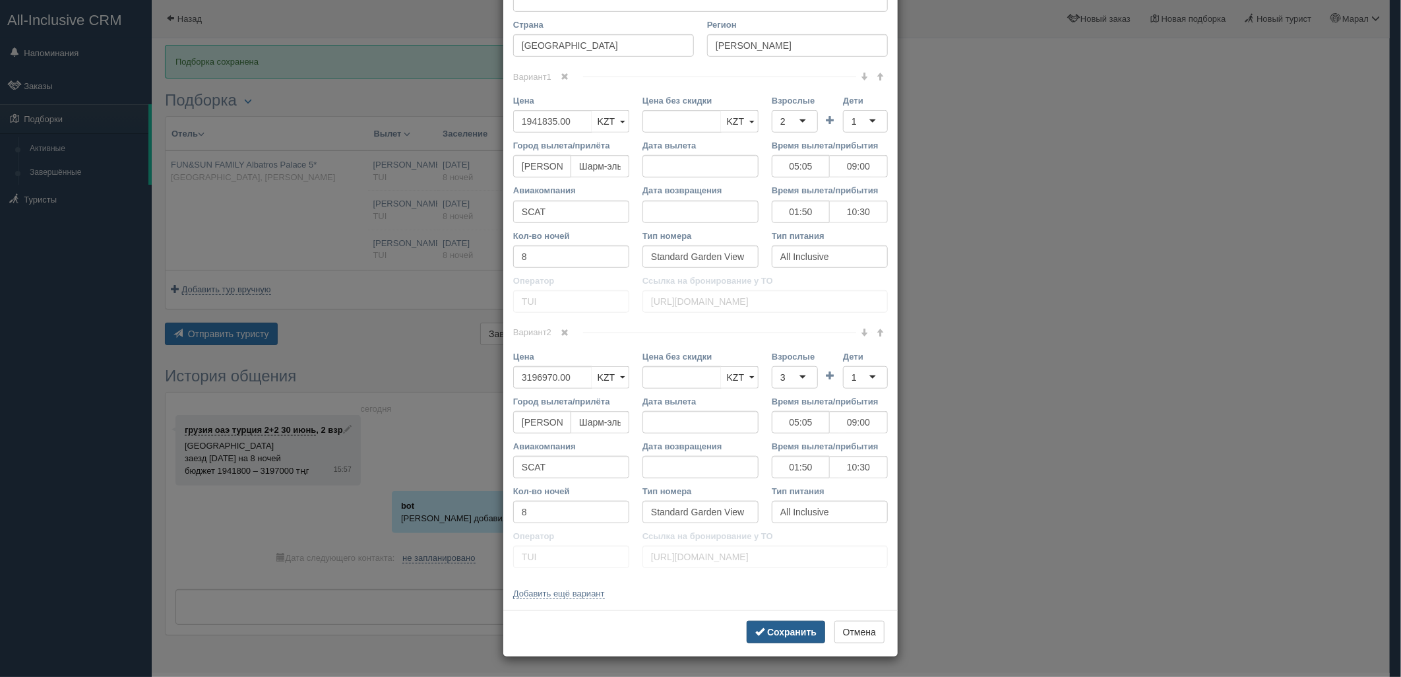
click at [802, 631] on b "Сохранить" at bounding box center [791, 631] width 49 height 11
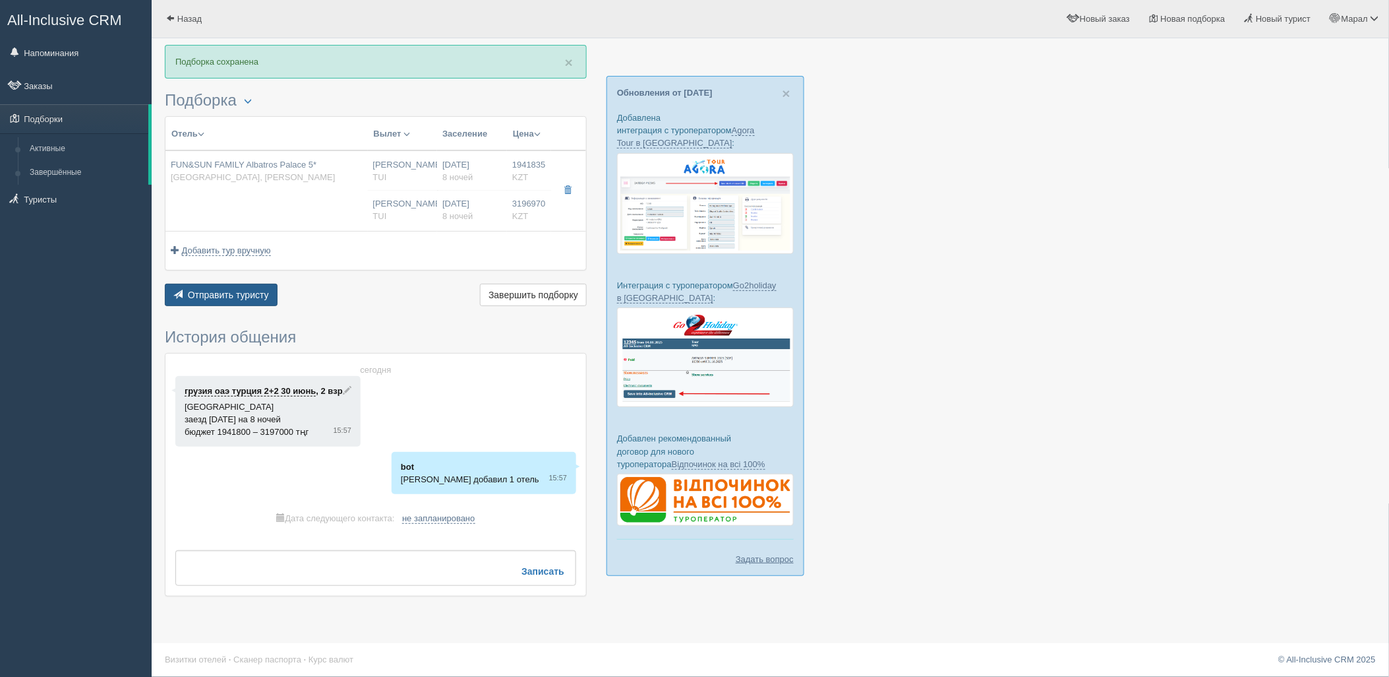
click at [241, 295] on span "Отправить туристу" at bounding box center [228, 294] width 81 height 11
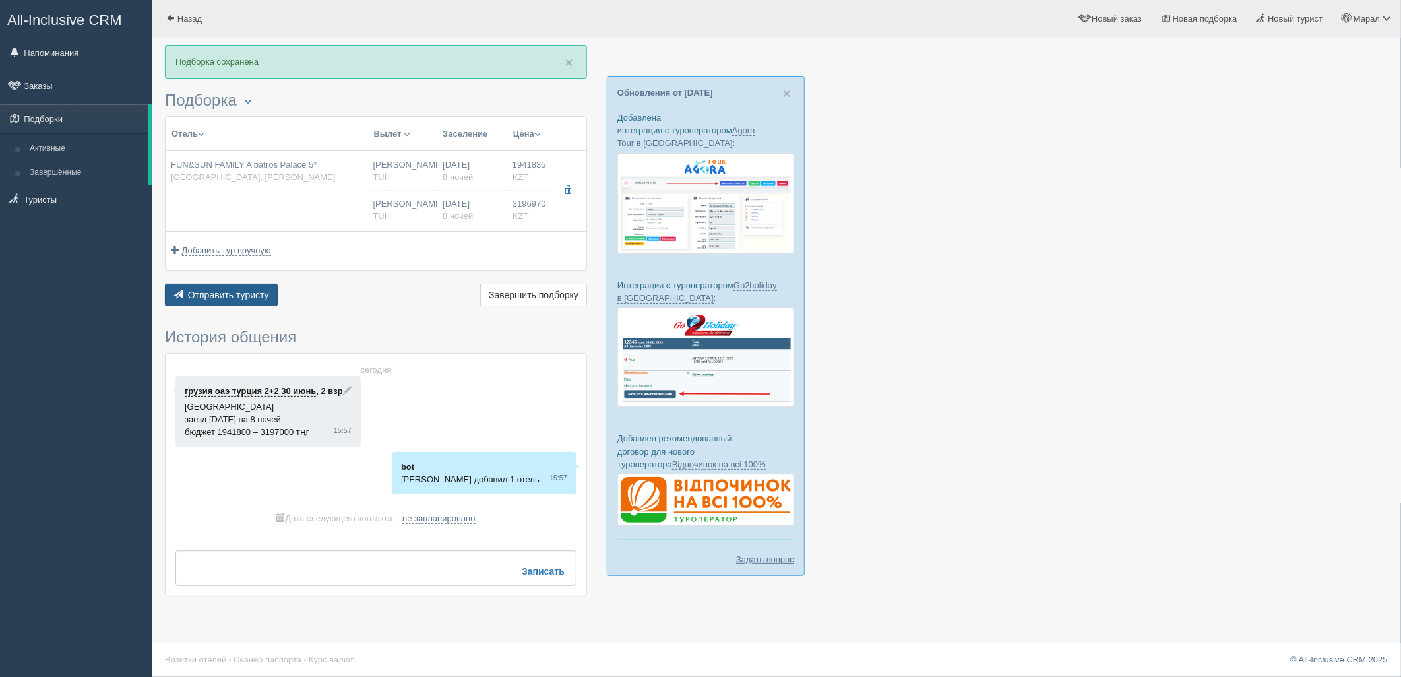
type textarea "🌞 Добрый день! Предлагаем Вам рассмотреть следующие варианты: 🌎 Египет, Рас Нас…"
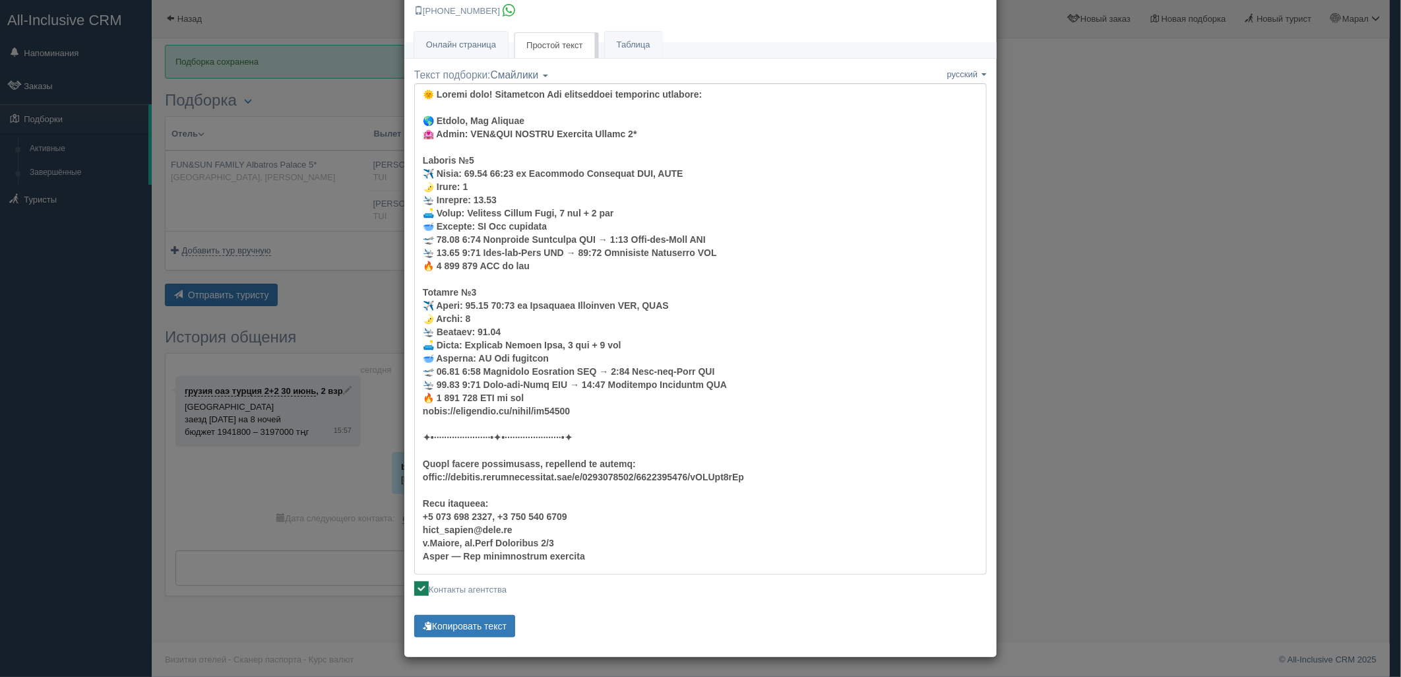
scroll to position [47, 0]
click at [455, 609] on div "Текст подборки: Смайлики Компактный Аскетический Смайлики Смайлики Компактный А…" at bounding box center [700, 353] width 572 height 572
click at [456, 619] on button "Копировать текст" at bounding box center [464, 625] width 101 height 22
click at [456, 621] on button "Копировать текст" at bounding box center [464, 625] width 101 height 22
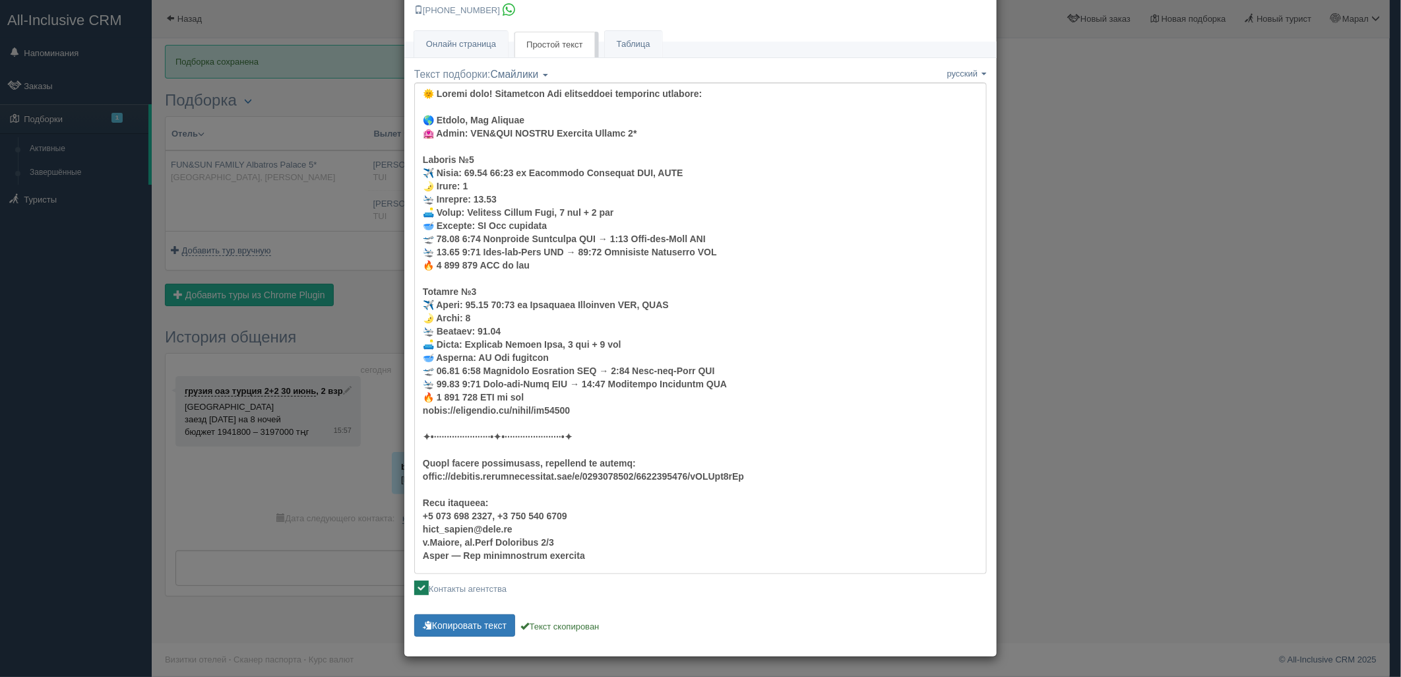
drag, startPoint x: 270, startPoint y: 333, endPoint x: 330, endPoint y: 293, distance: 71.3
click at [271, 333] on div "× Отправить подборку туристу грузия оаэ турция 2+2 30 июнь +7 701 880 5580 Онла…" at bounding box center [700, 338] width 1401 height 677
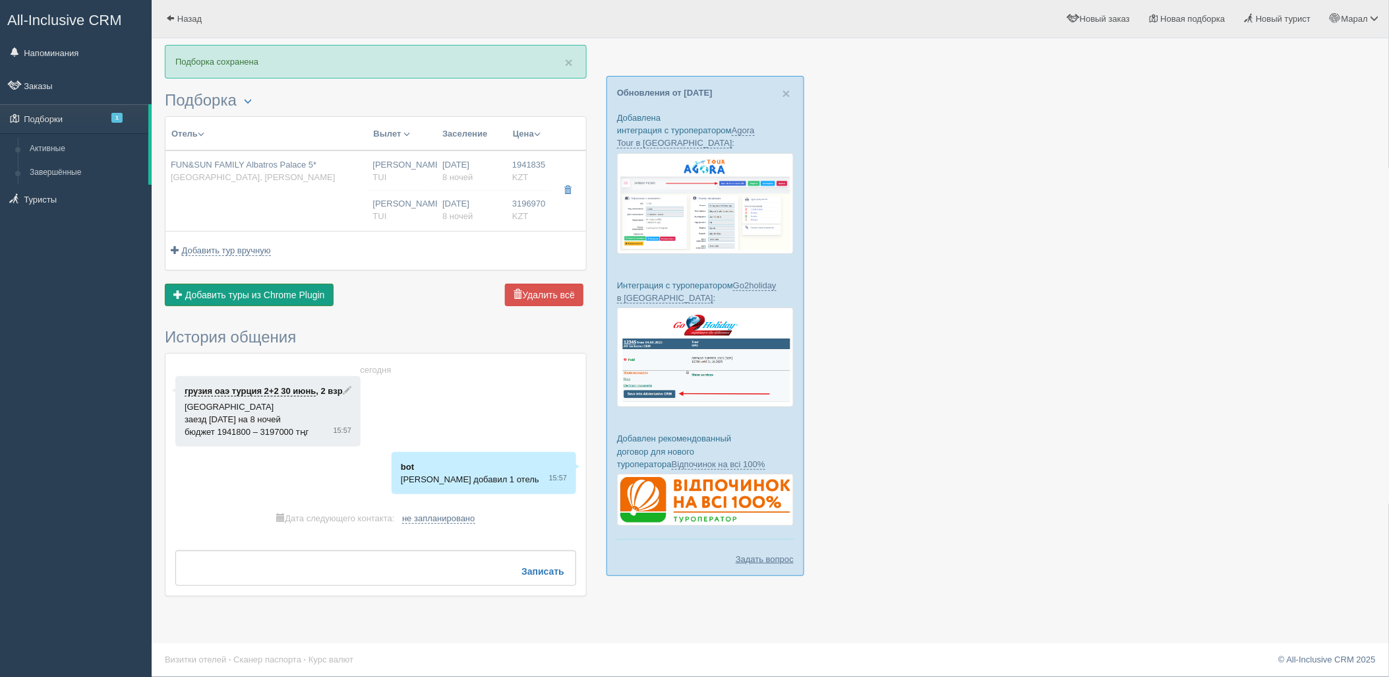
click at [290, 291] on span "Добавить туры из Chrome Plugin" at bounding box center [255, 294] width 140 height 11
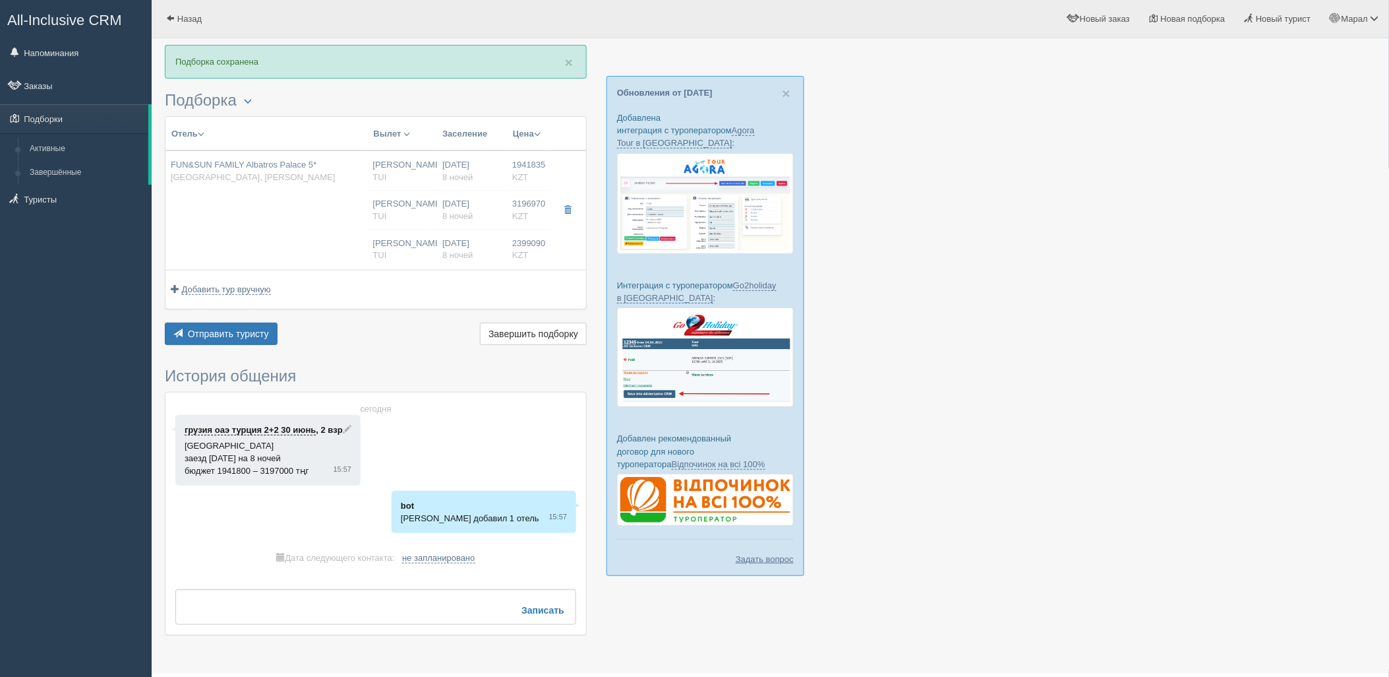
click at [462, 210] on div "22.10.2025 8 ночей" at bounding box center [471, 210] width 59 height 24
type input "05:05"
type input "09:00"
type input "01:50"
type input "10:30"
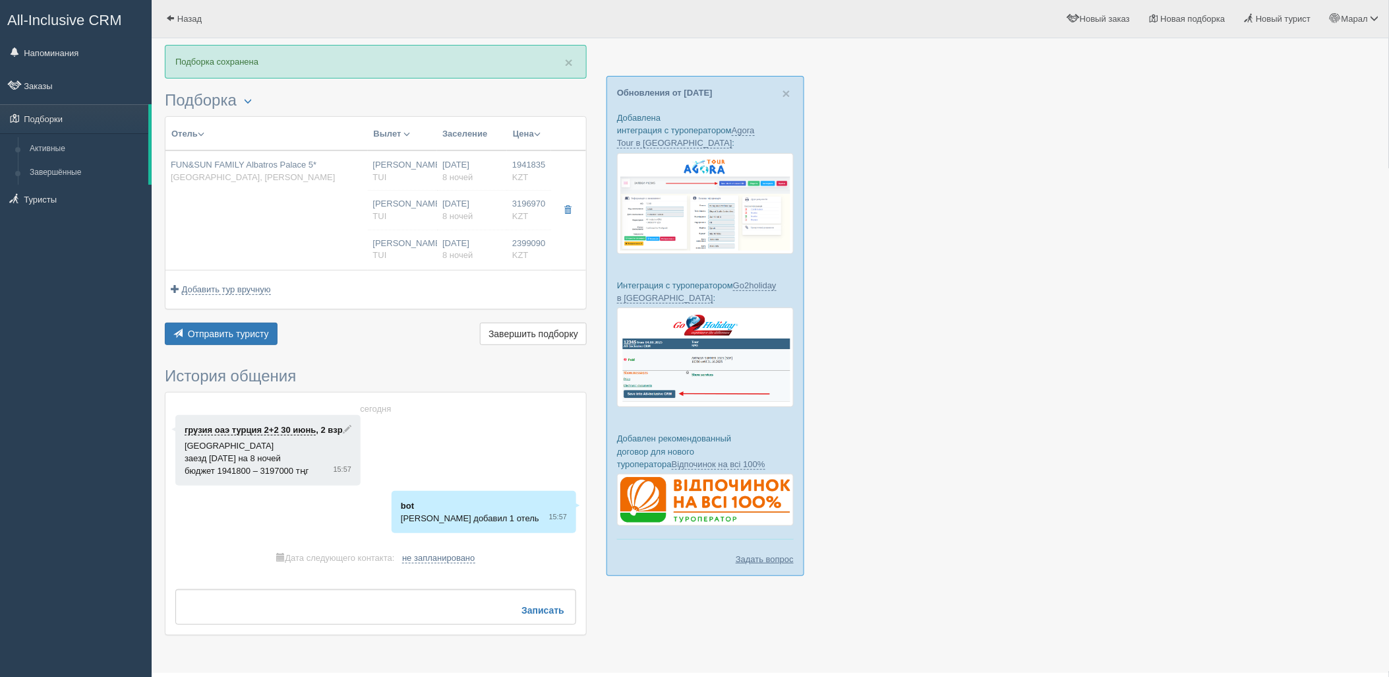
type input "05:05"
type input "09:00"
type input "01:50"
type input "10:30"
type input "2399090.00"
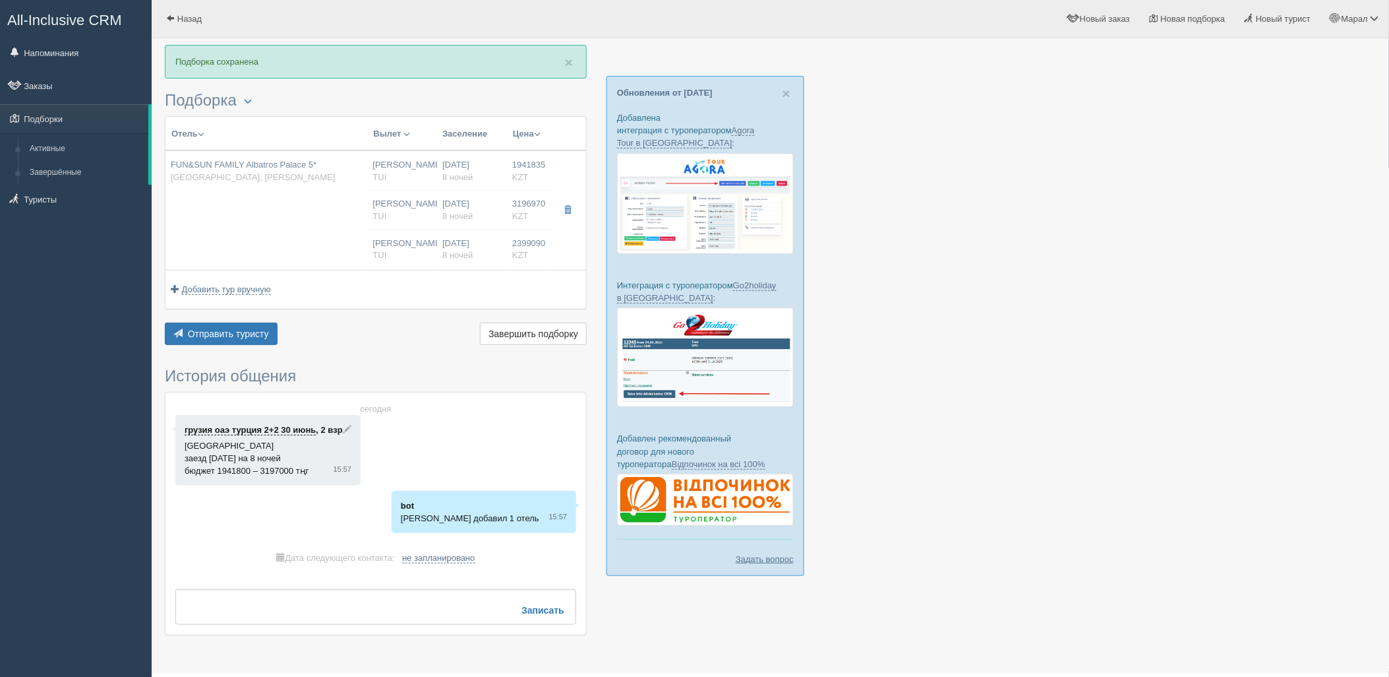
type input "[PERSON_NAME]"
type input "Шарм-эль-Шейх SSH"
type input "05:05"
type input "09:00"
type input "SCAT"
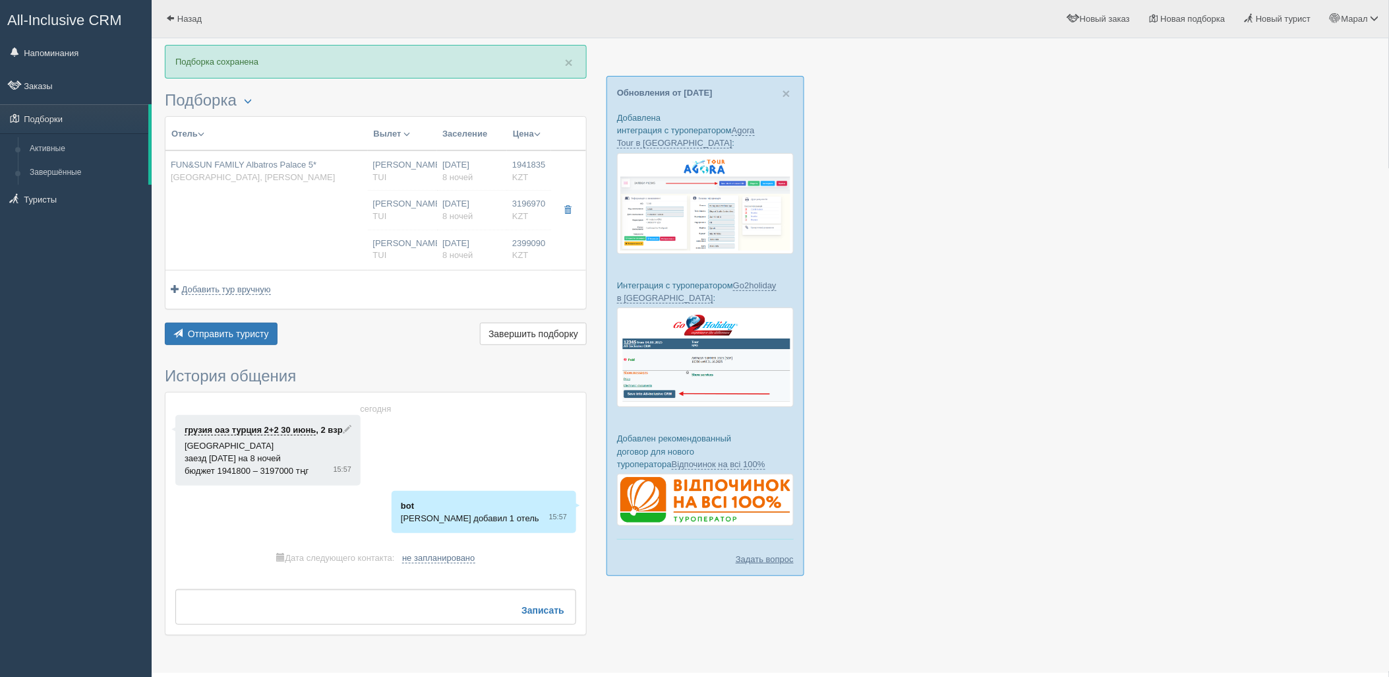
type input "01:50"
type input "10:30"
type input "8"
type input "Standard Garden View"
type input "All Inclusive"
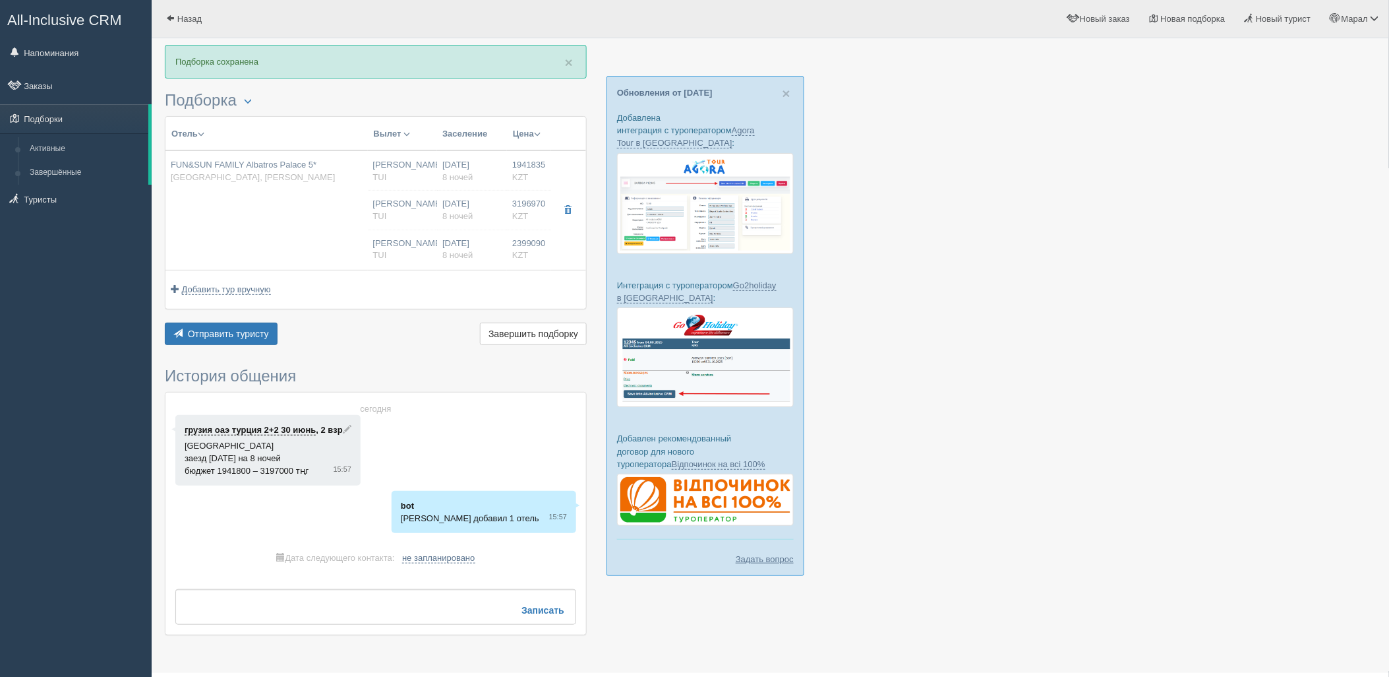
type input "TUI"
type input "[URL][DOMAIN_NAME]"
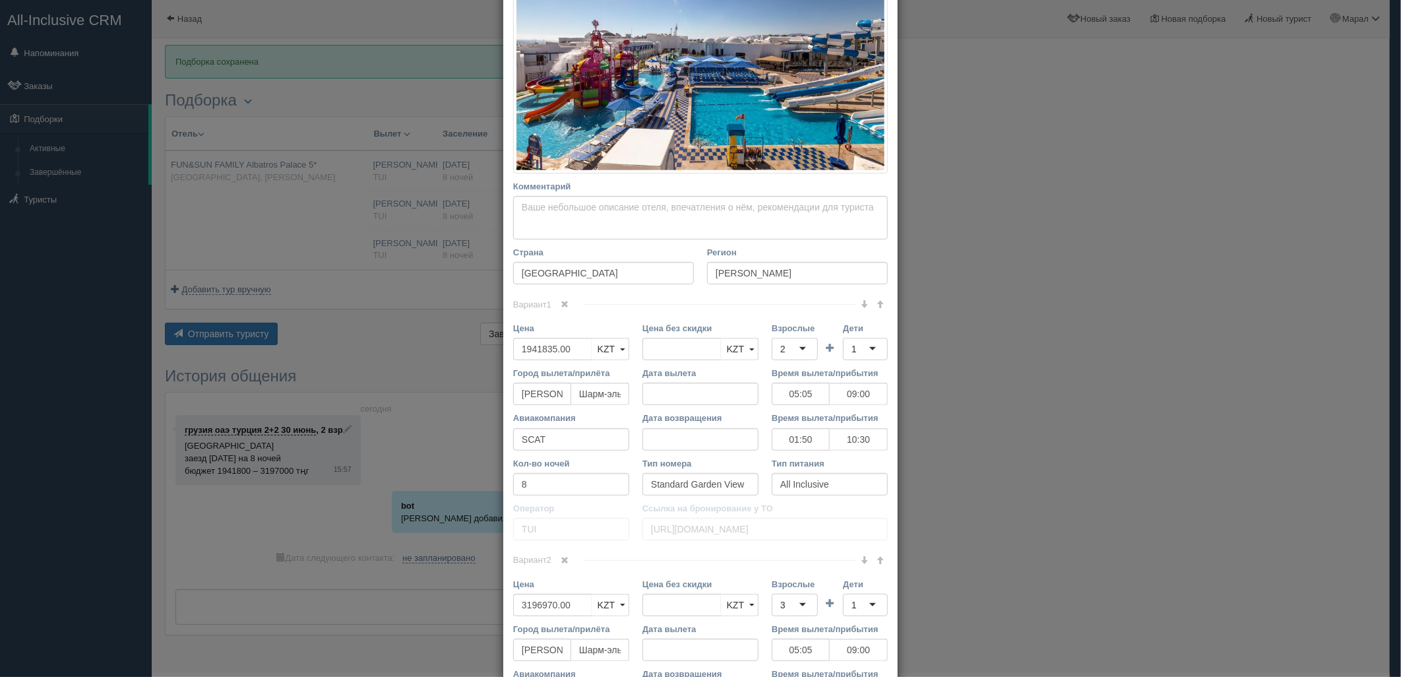
scroll to position [293, 0]
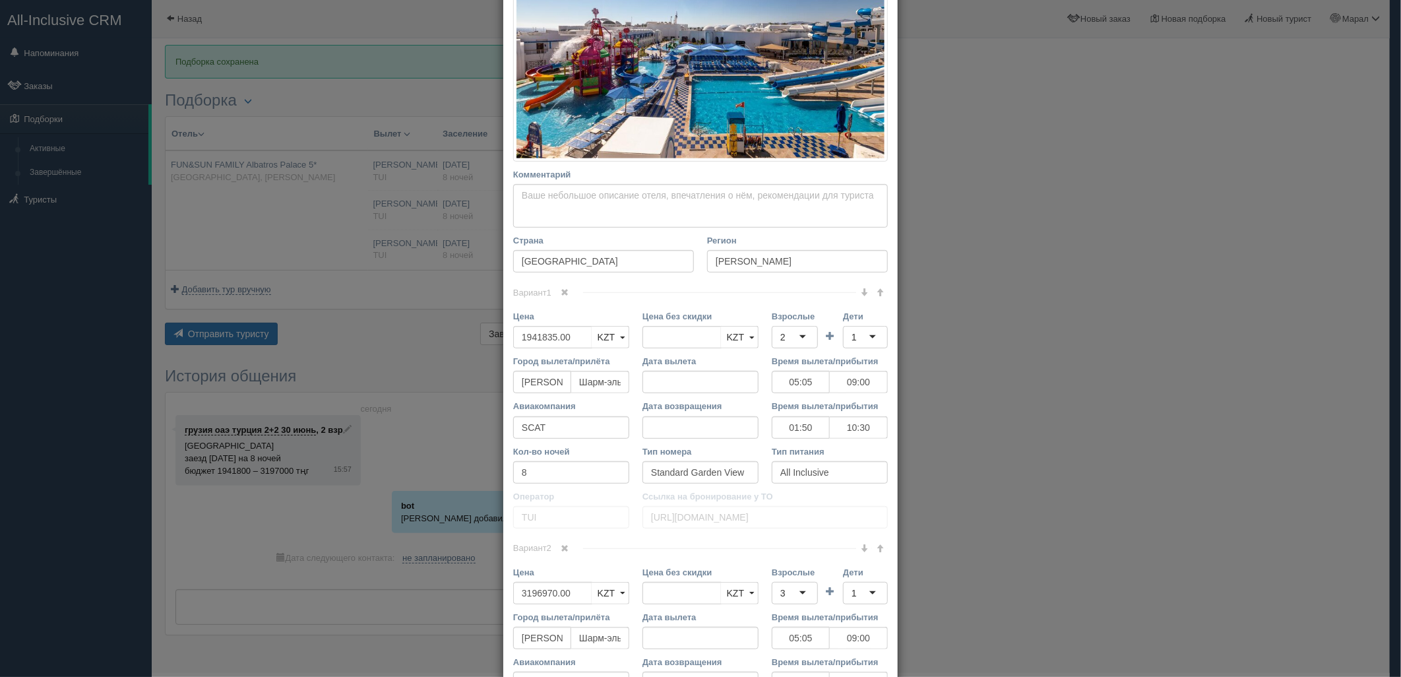
click at [561, 289] on span at bounding box center [565, 292] width 8 height 8
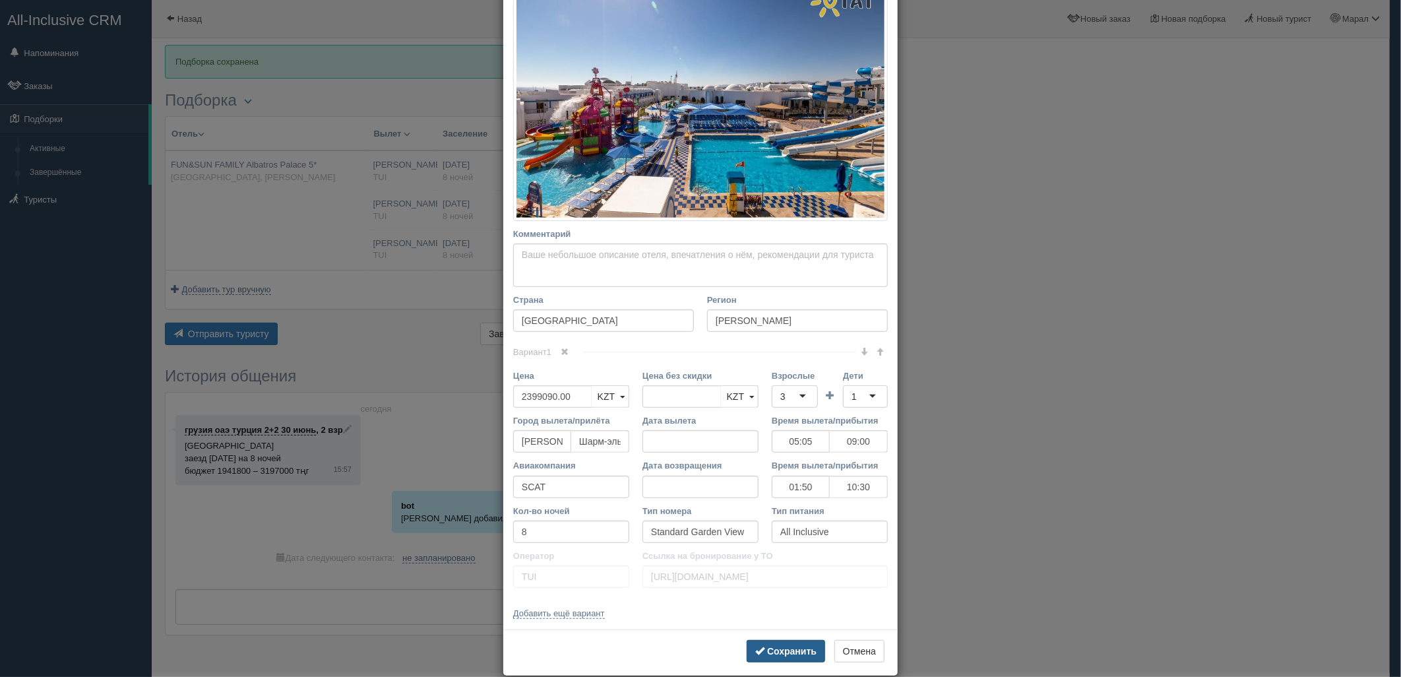
scroll to position [253, 0]
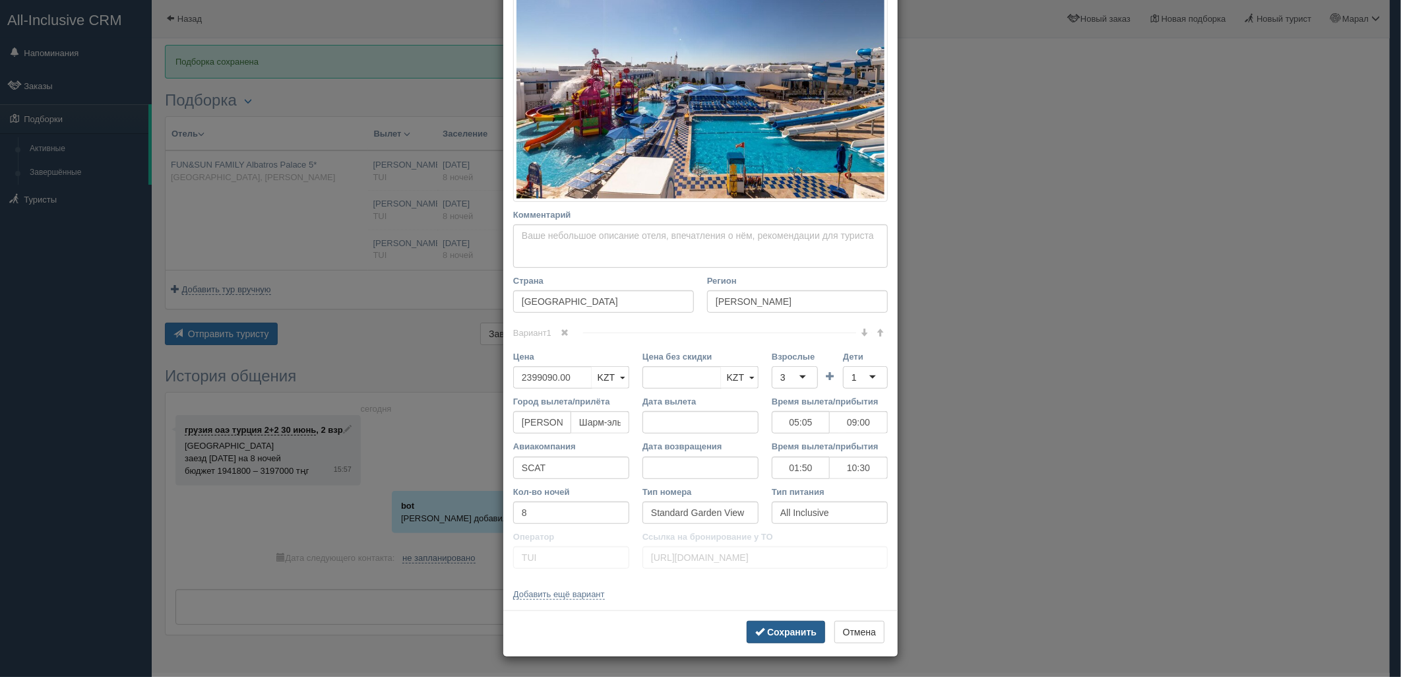
click at [767, 636] on b "Сохранить" at bounding box center [791, 631] width 49 height 11
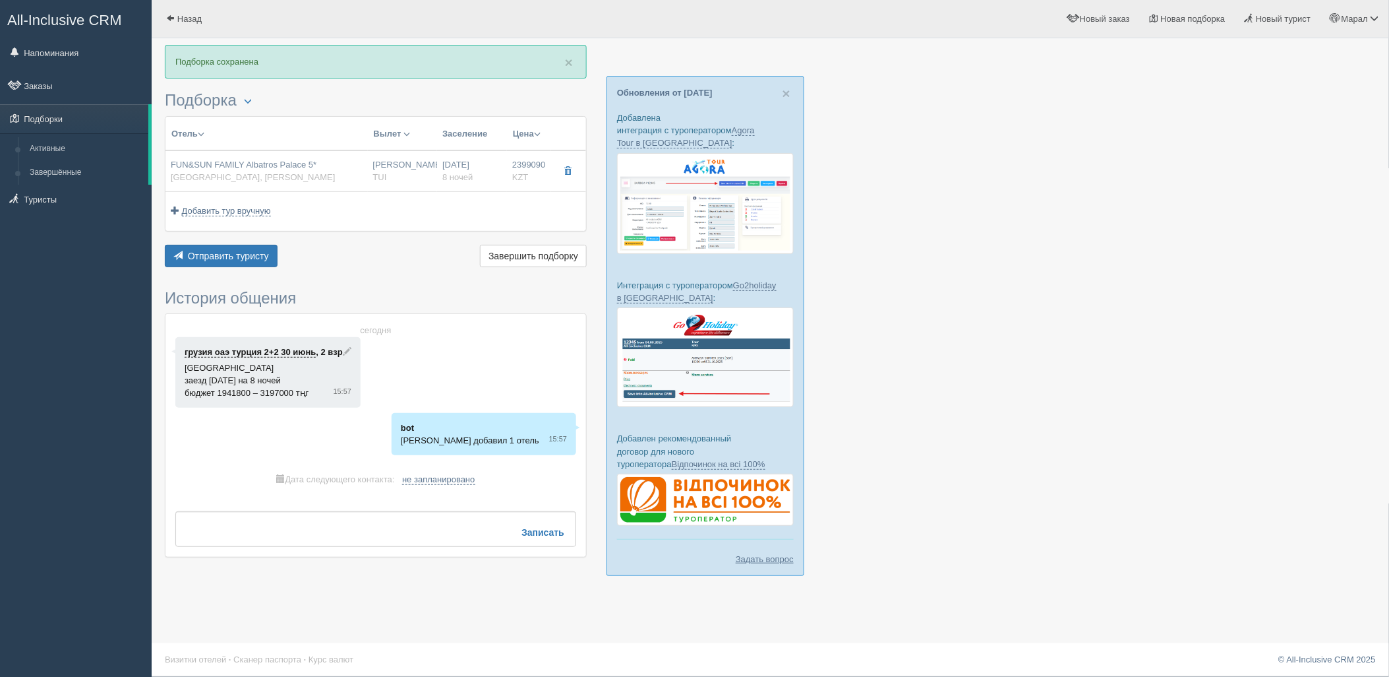
drag, startPoint x: 1095, startPoint y: 496, endPoint x: 779, endPoint y: 438, distance: 321.1
click at [1095, 496] on div at bounding box center [770, 317] width 1211 height 544
click at [226, 251] on span "Отправить туристу" at bounding box center [228, 256] width 81 height 11
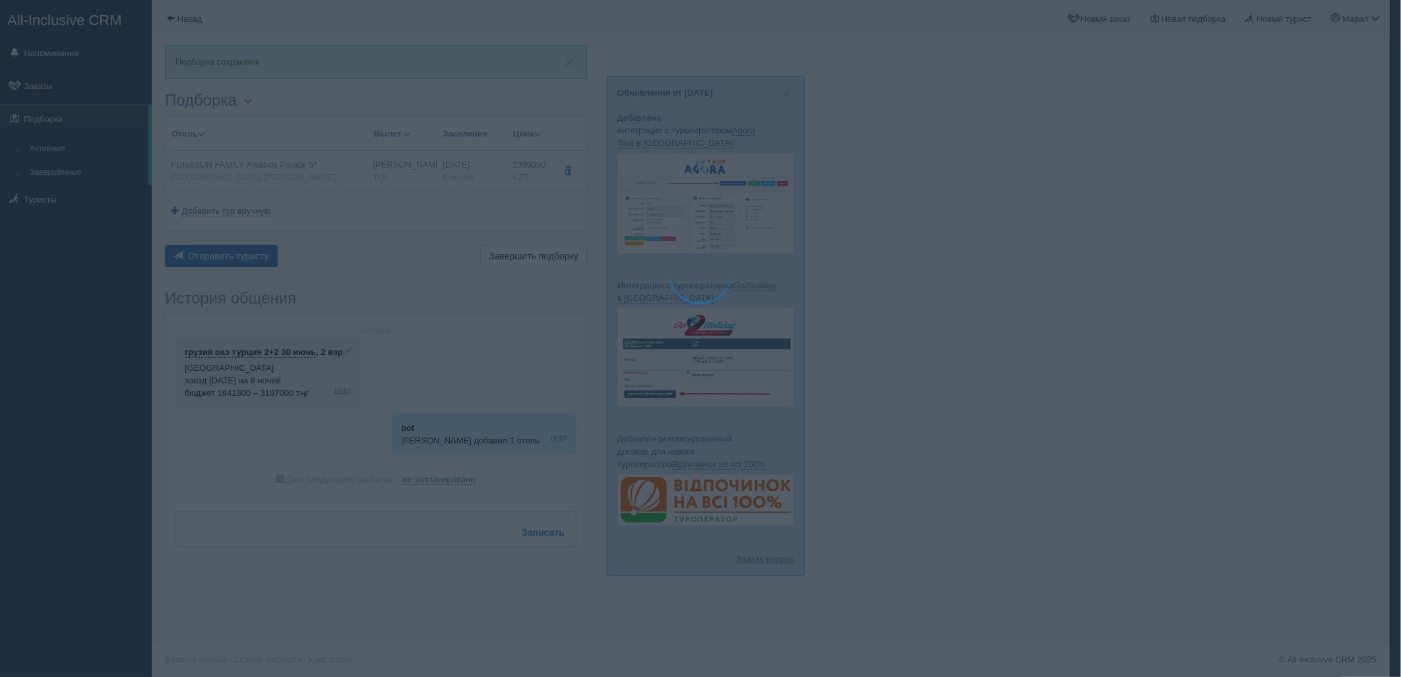
type textarea "🌞 Добрый день! Предлагаем Вам рассмотреть следующие варианты: 🌎 Египет, Рас Нас…"
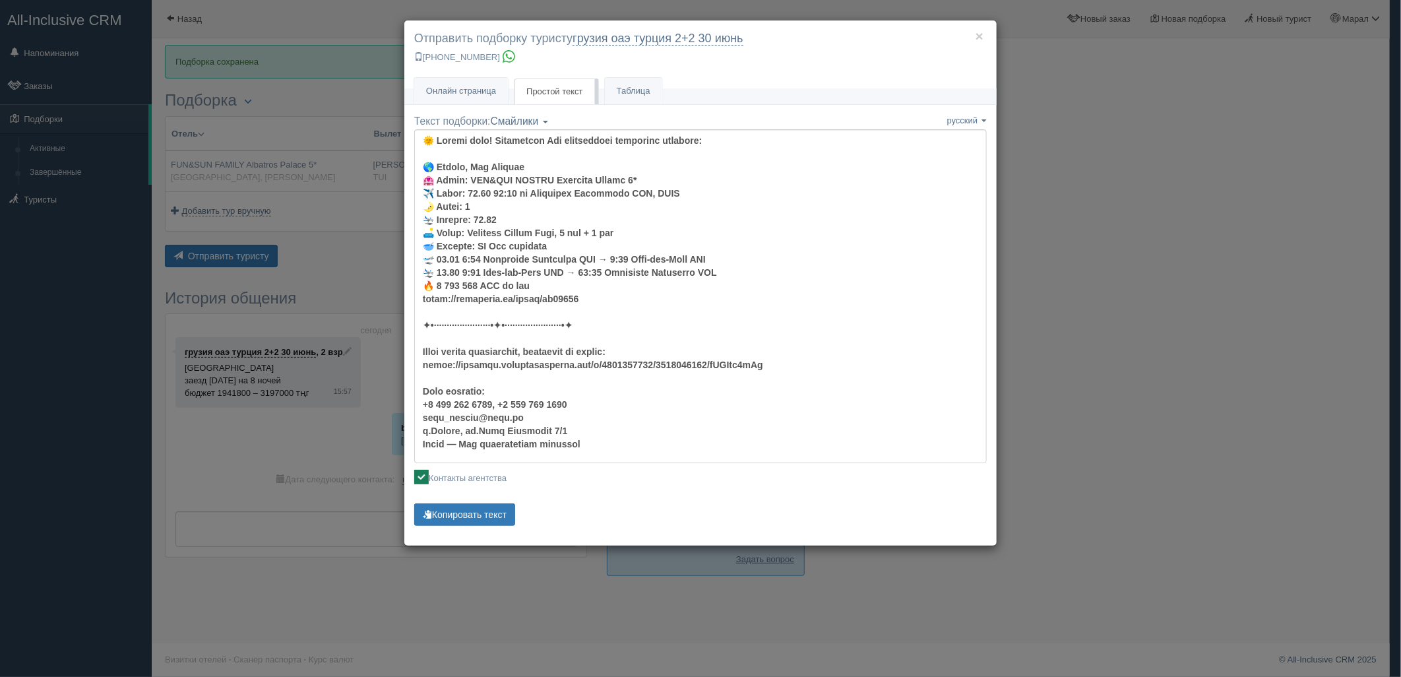
click at [493, 529] on p "Копировать текст Текст скопирован Пожалуйста, нажмите Ctrl+C" at bounding box center [700, 516] width 572 height 26
click at [493, 523] on button "Копировать текст" at bounding box center [464, 514] width 101 height 22
click at [493, 522] on button "Копировать текст" at bounding box center [464, 514] width 101 height 22
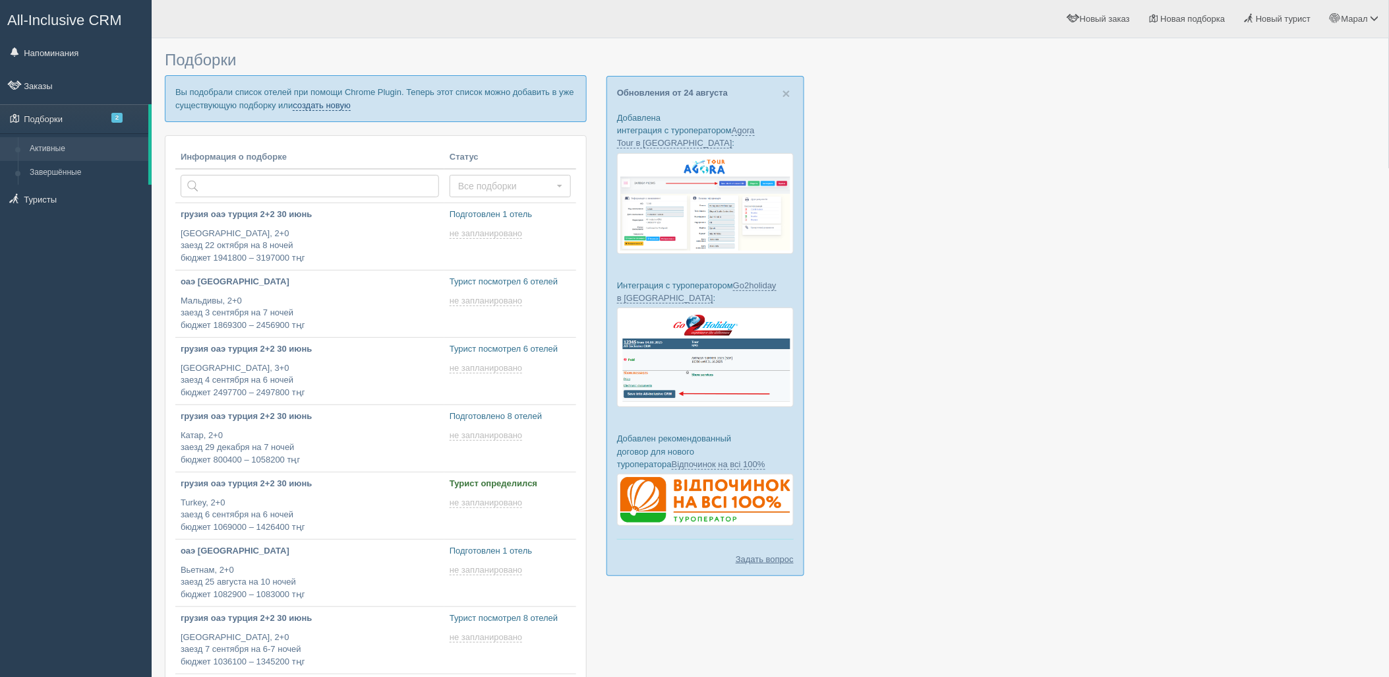
click at [311, 102] on link "создать новую" at bounding box center [322, 105] width 58 height 11
type input "2025-08-26 16:55"
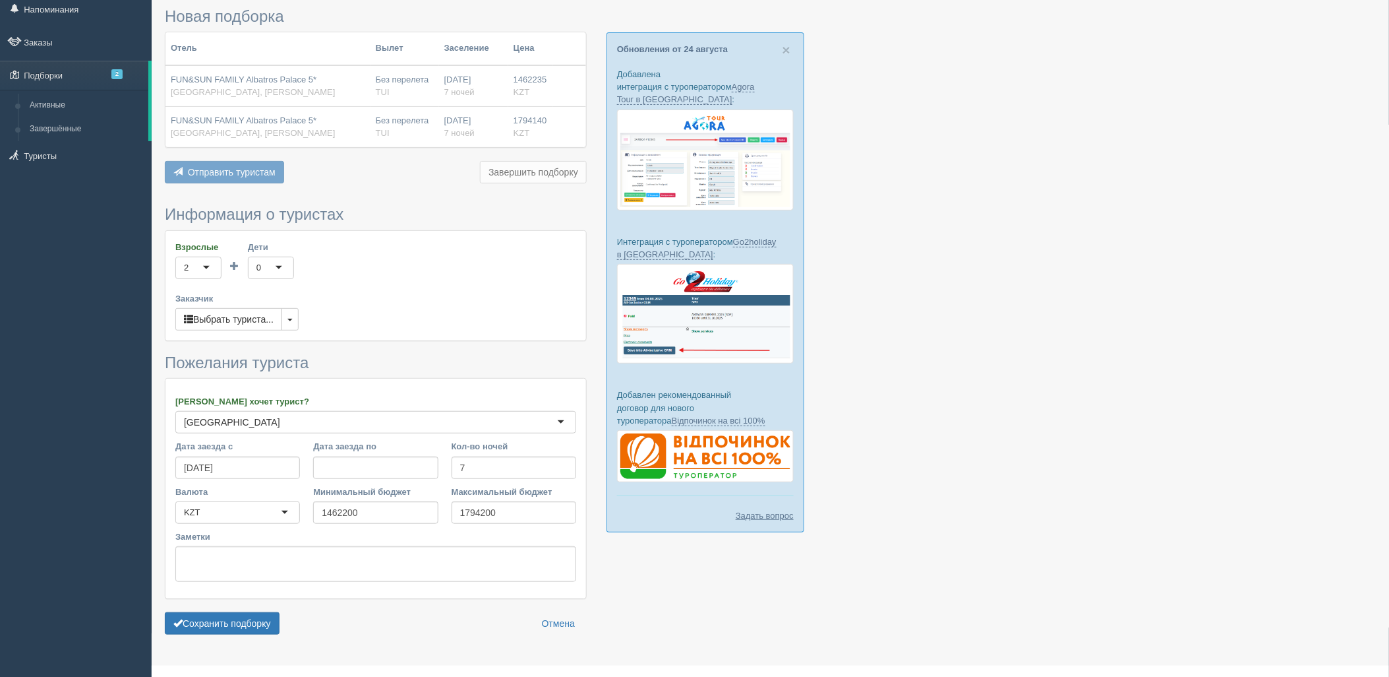
scroll to position [68, 0]
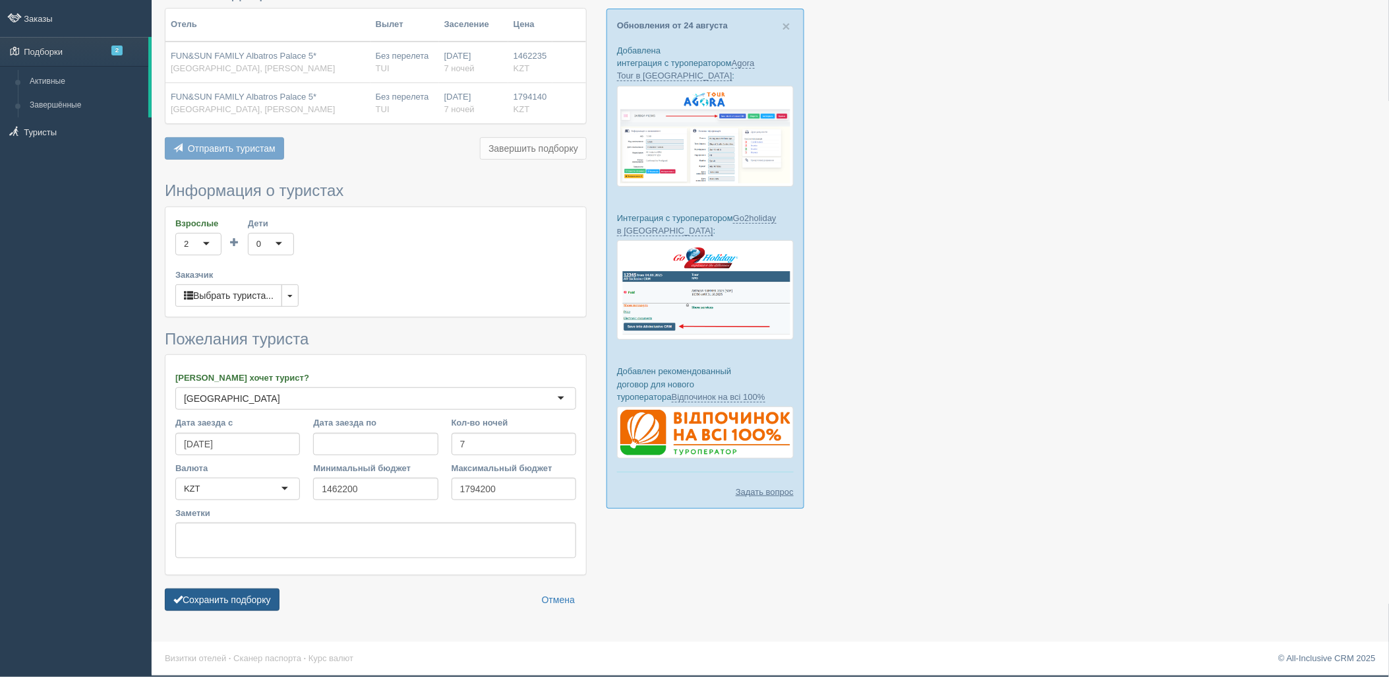
click at [222, 589] on button "Сохранить подборку" at bounding box center [222, 599] width 115 height 22
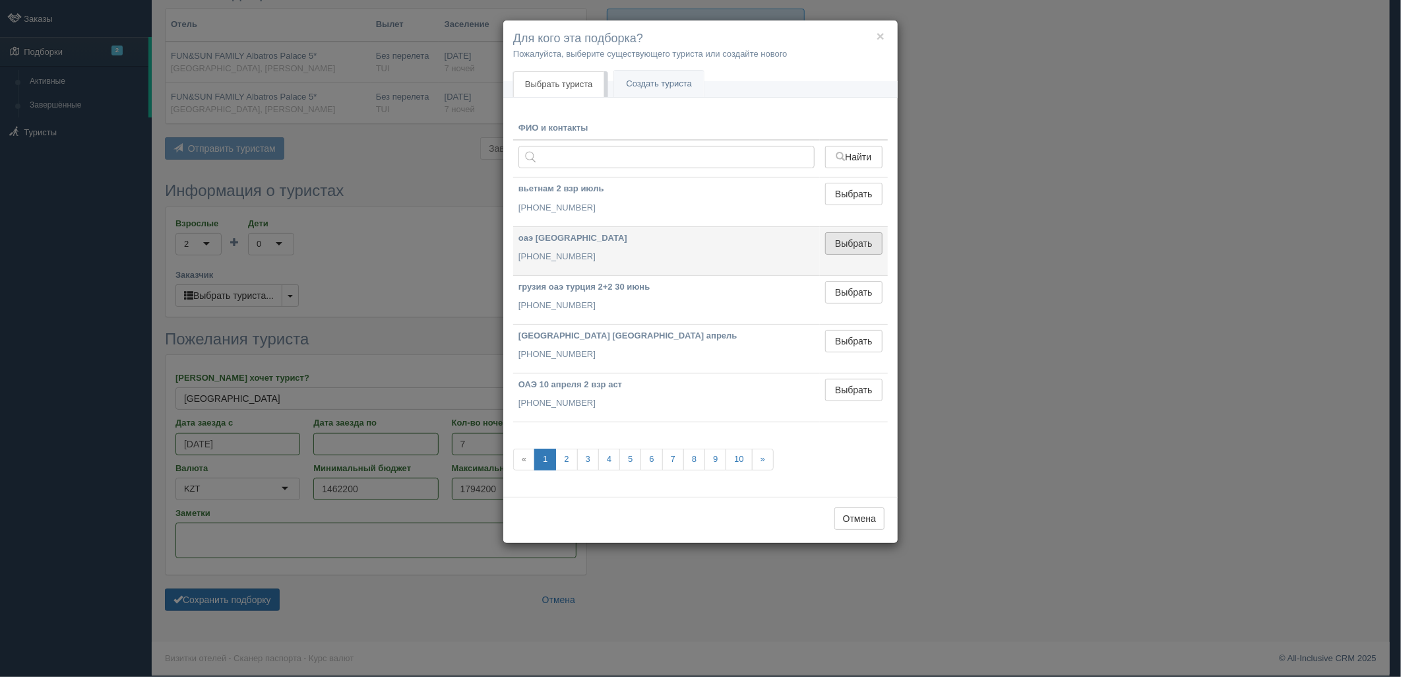
click at [853, 239] on button "Выбрать" at bounding box center [853, 243] width 57 height 22
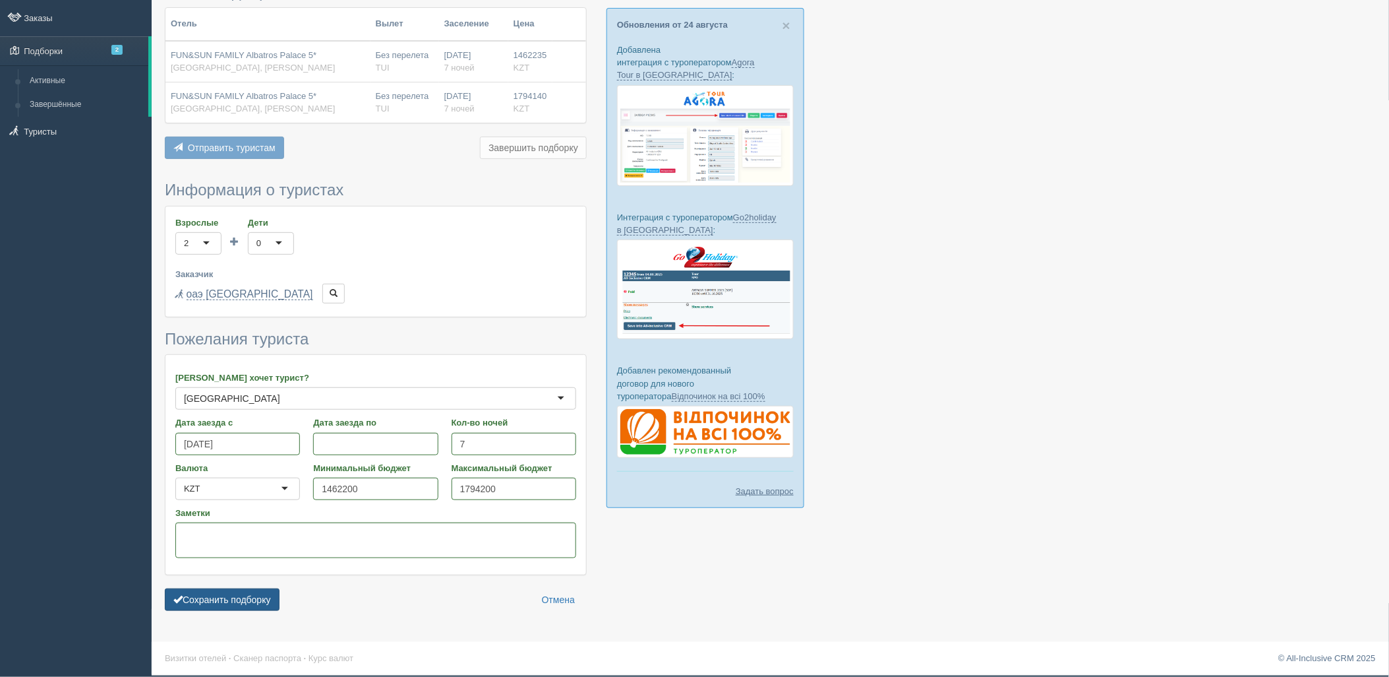
click at [269, 599] on button "Сохранить подборку" at bounding box center [222, 599] width 115 height 22
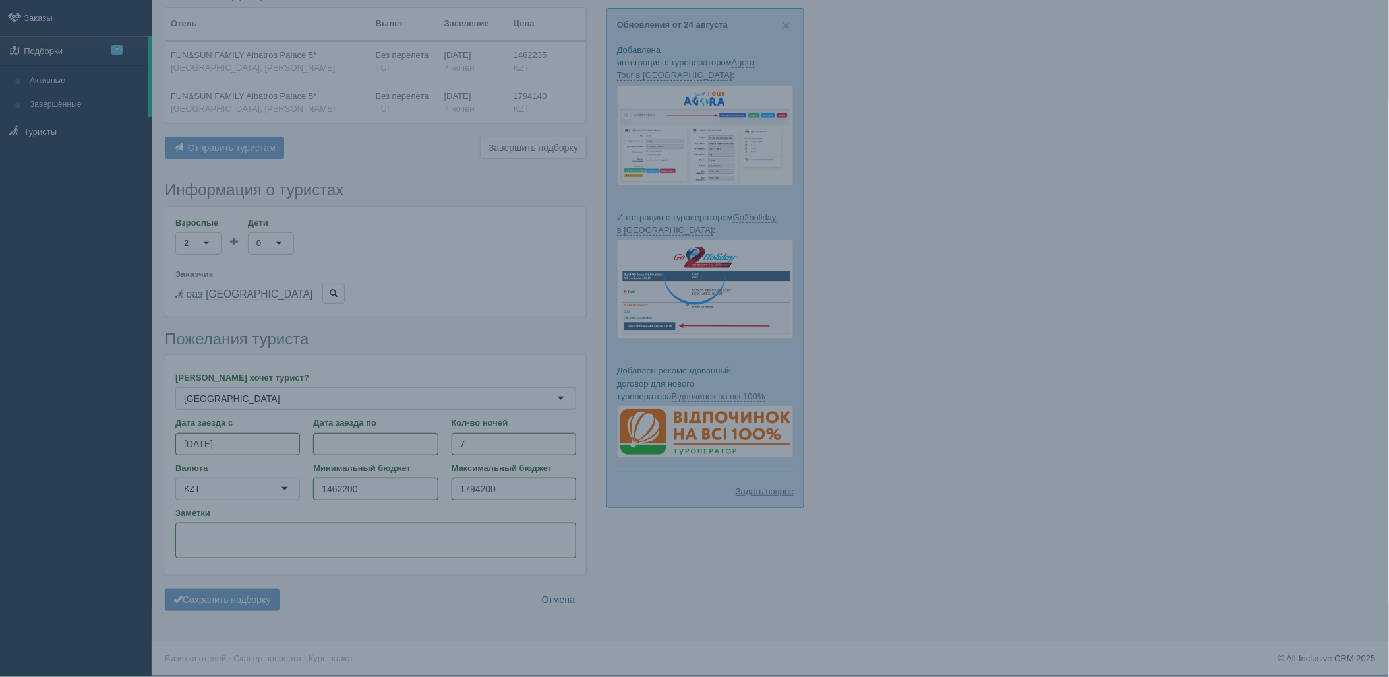
scroll to position [69, 0]
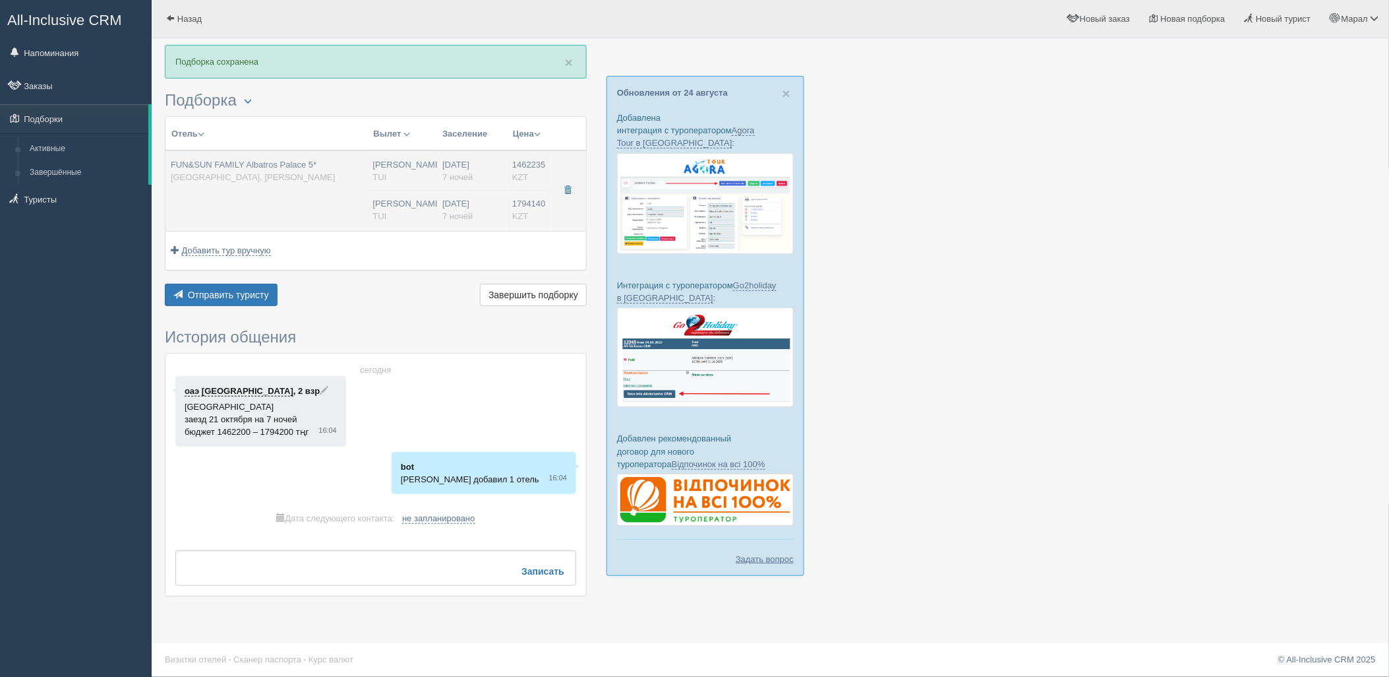
click at [267, 209] on td "FUN&SUN FAMILY Albatros Palace 5* [GEOGRAPHIC_DATA], Рас Насрани" at bounding box center [267, 190] width 202 height 80
type input "FUN&SUN FAMILY Albatros Palace 5*"
type input "[URL][DOMAIN_NAME]"
type input "[GEOGRAPHIC_DATA]"
type input "[PERSON_NAME]"
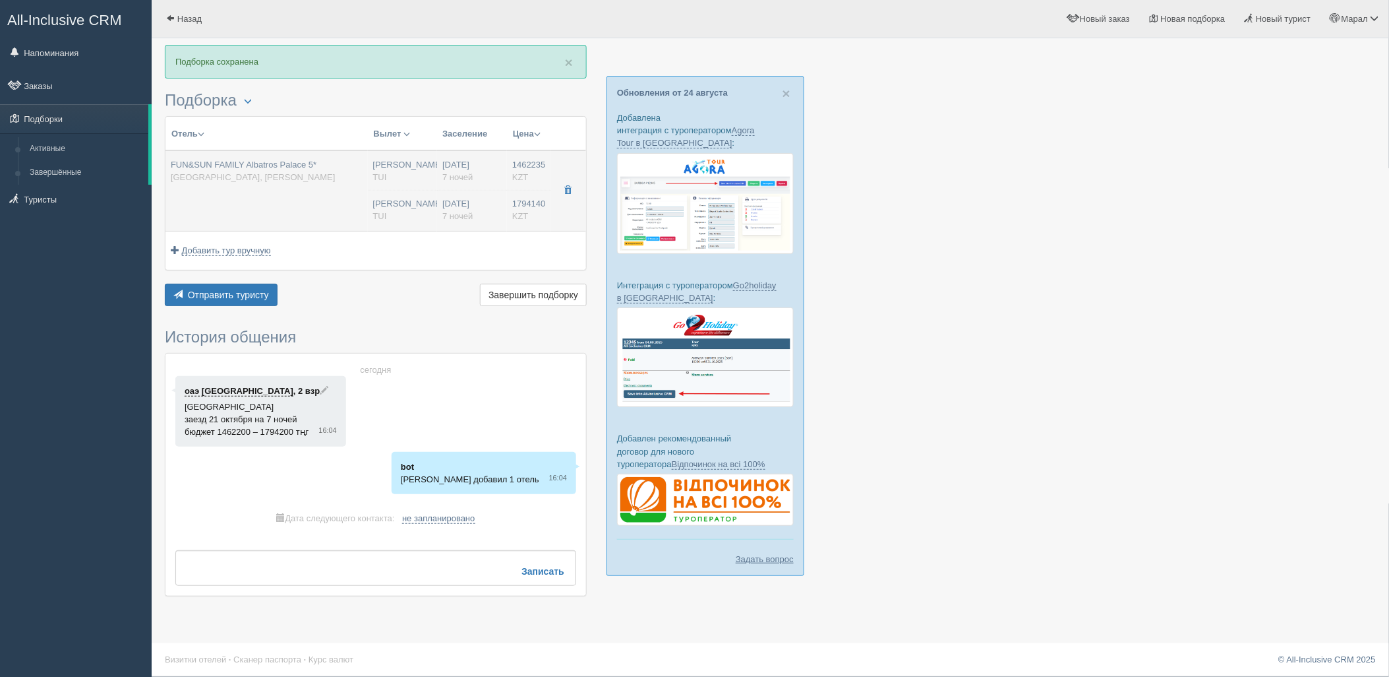
type input "1462235.00"
type input "[PERSON_NAME]"
type input "Шарм-эль-Шейх SSH"
type input "08:50"
type input "13:30"
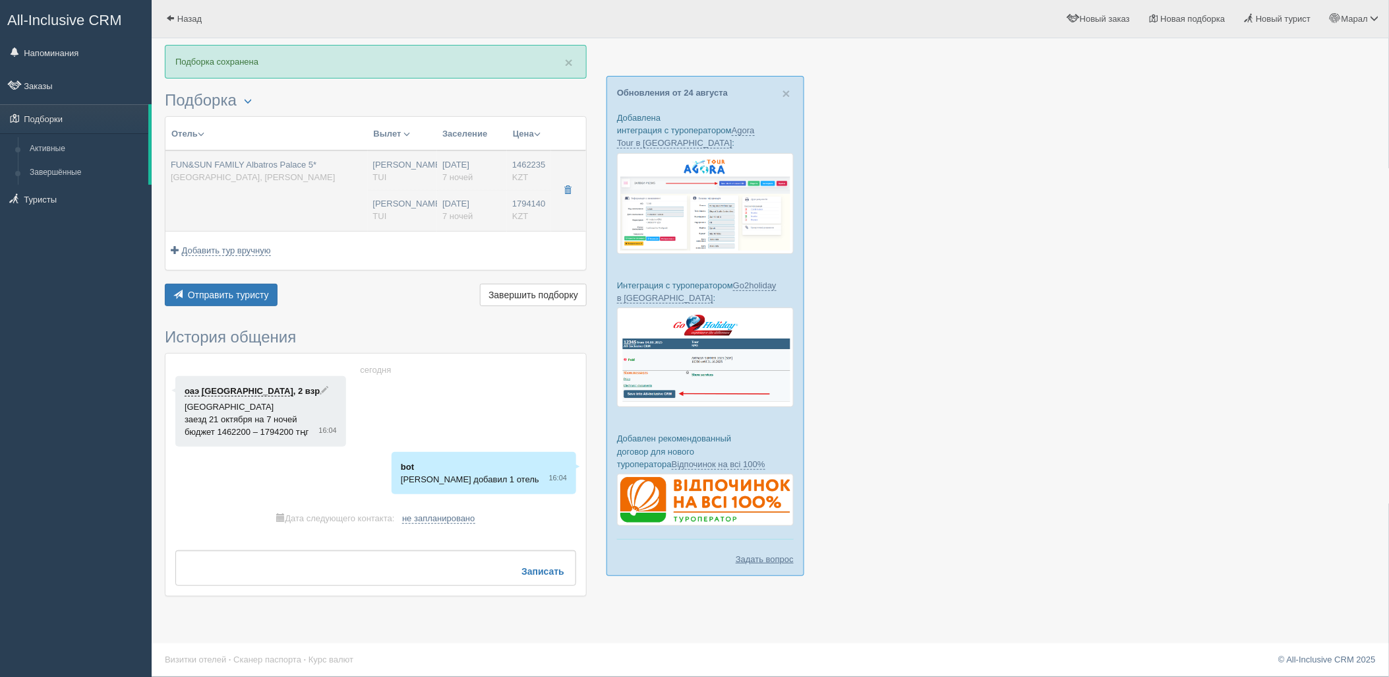
type input "Air Astana"
type input "14:30"
type input "22:40"
type input "7"
type input "Standard Garden View"
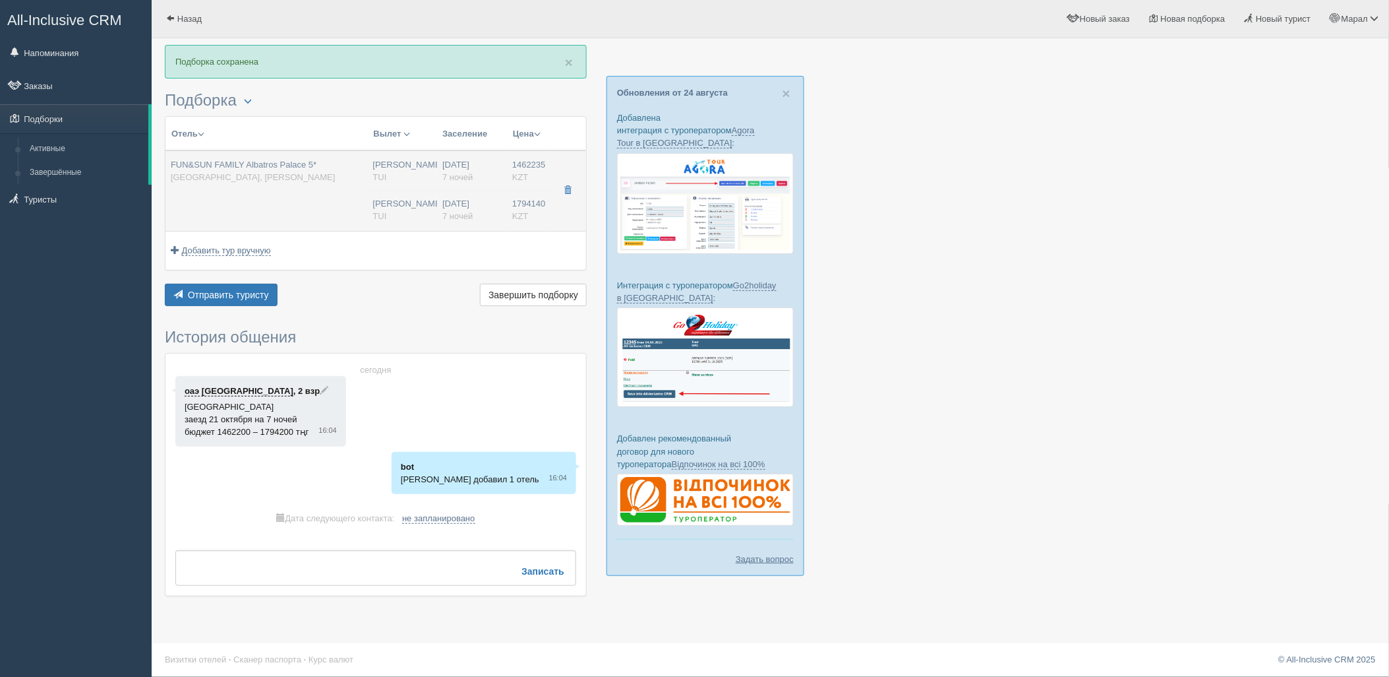
type input "All Inclusive"
type input "TUI"
type input "[URL][DOMAIN_NAME]"
type input "1794140.00"
type input "[PERSON_NAME]"
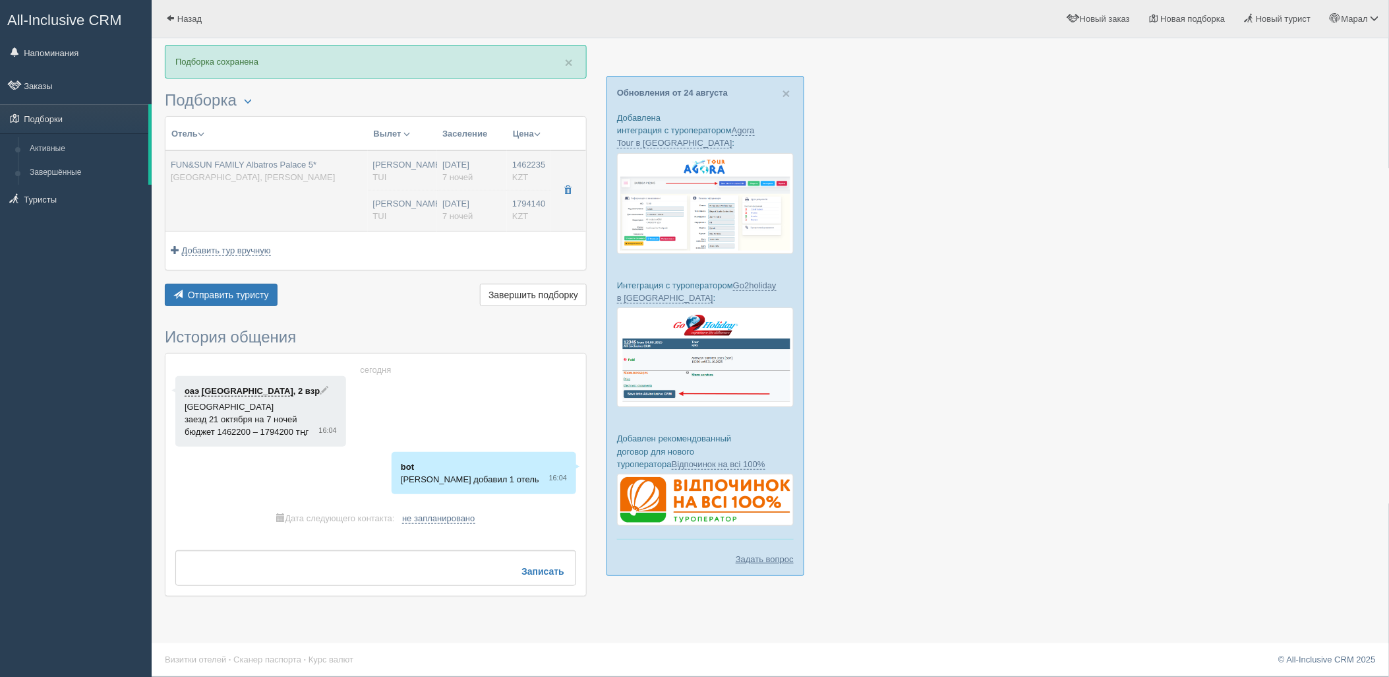
type input "Шарм-эль-Шейх SSH"
type input "08:50"
type input "13:30"
type input "Air Astana"
type input "14:30"
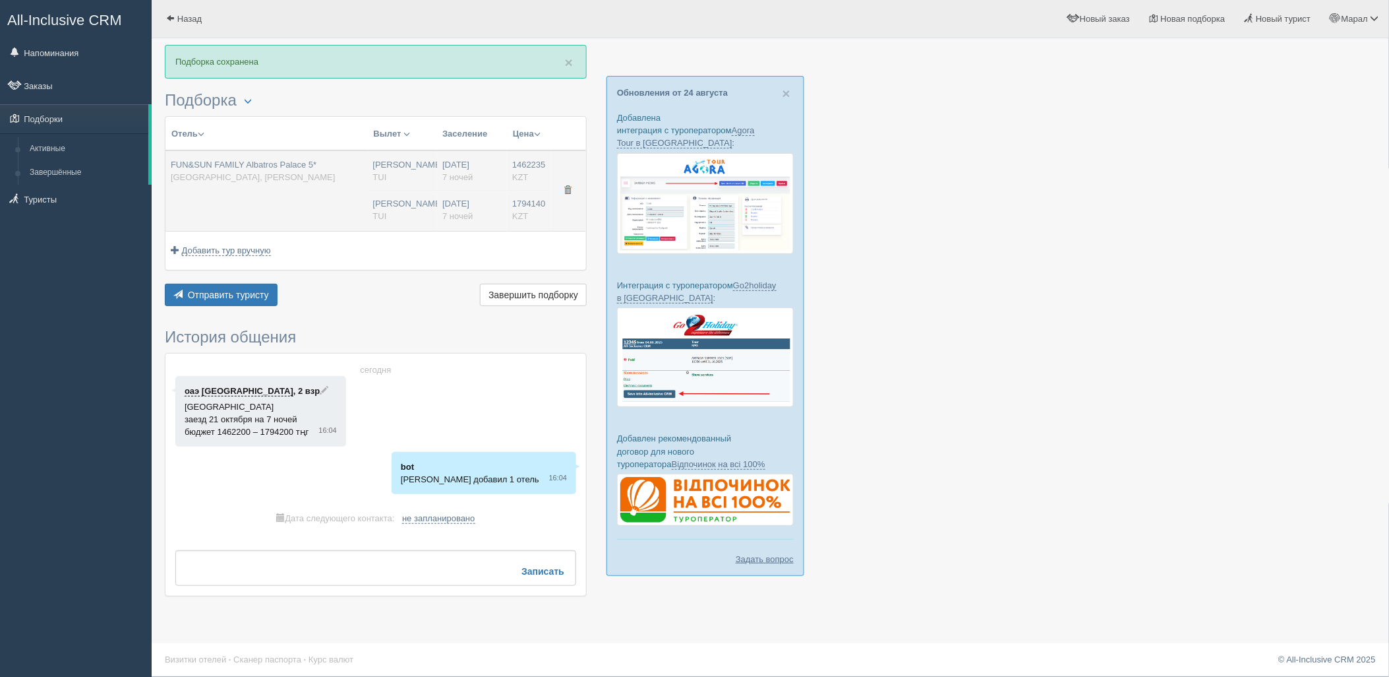
type input "22:40"
type input "7"
type input "Standard Garden View"
type input "All Inclusive"
type input "TUI"
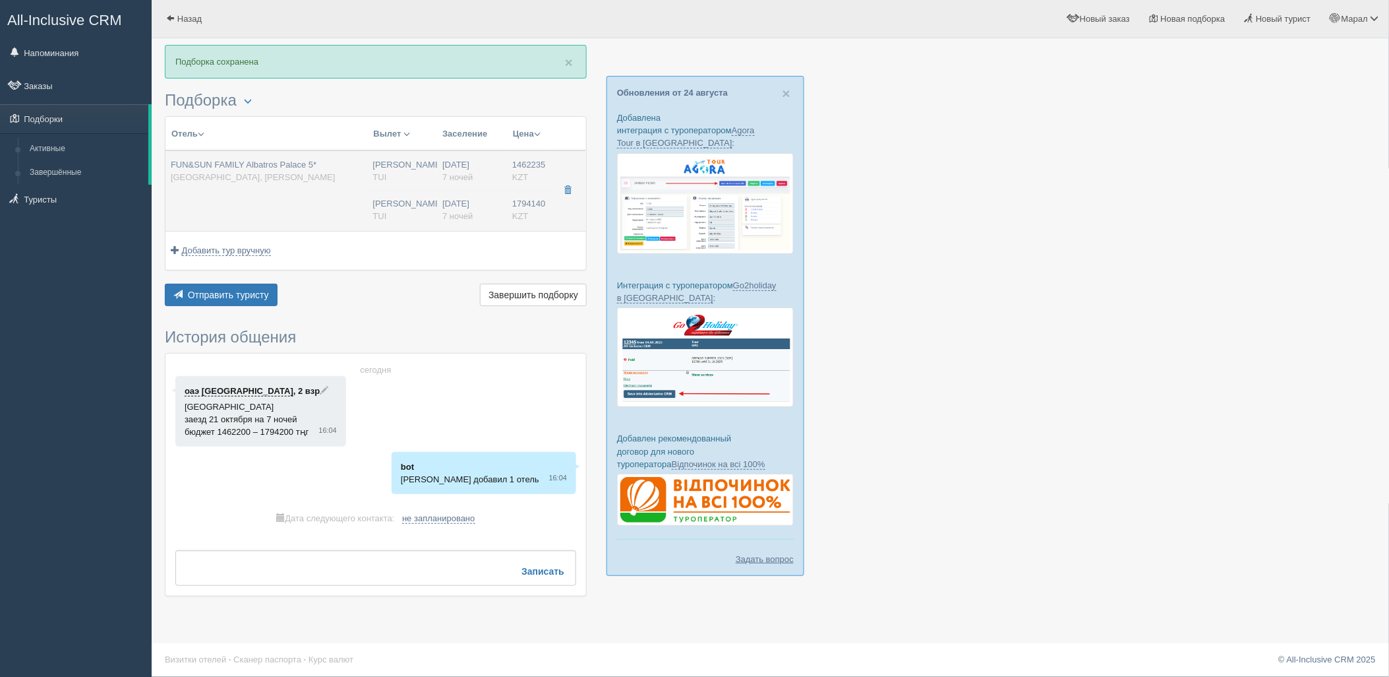
type input "[URL][DOMAIN_NAME]"
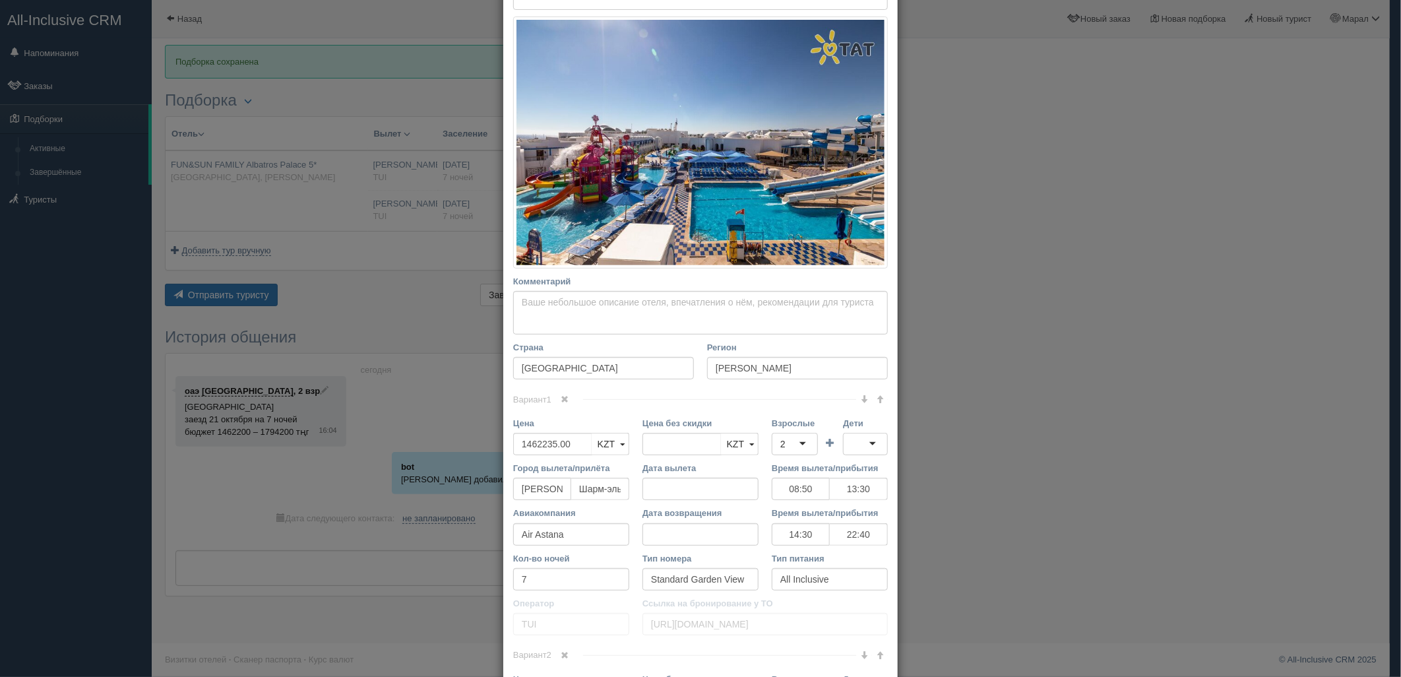
scroll to position [220, 0]
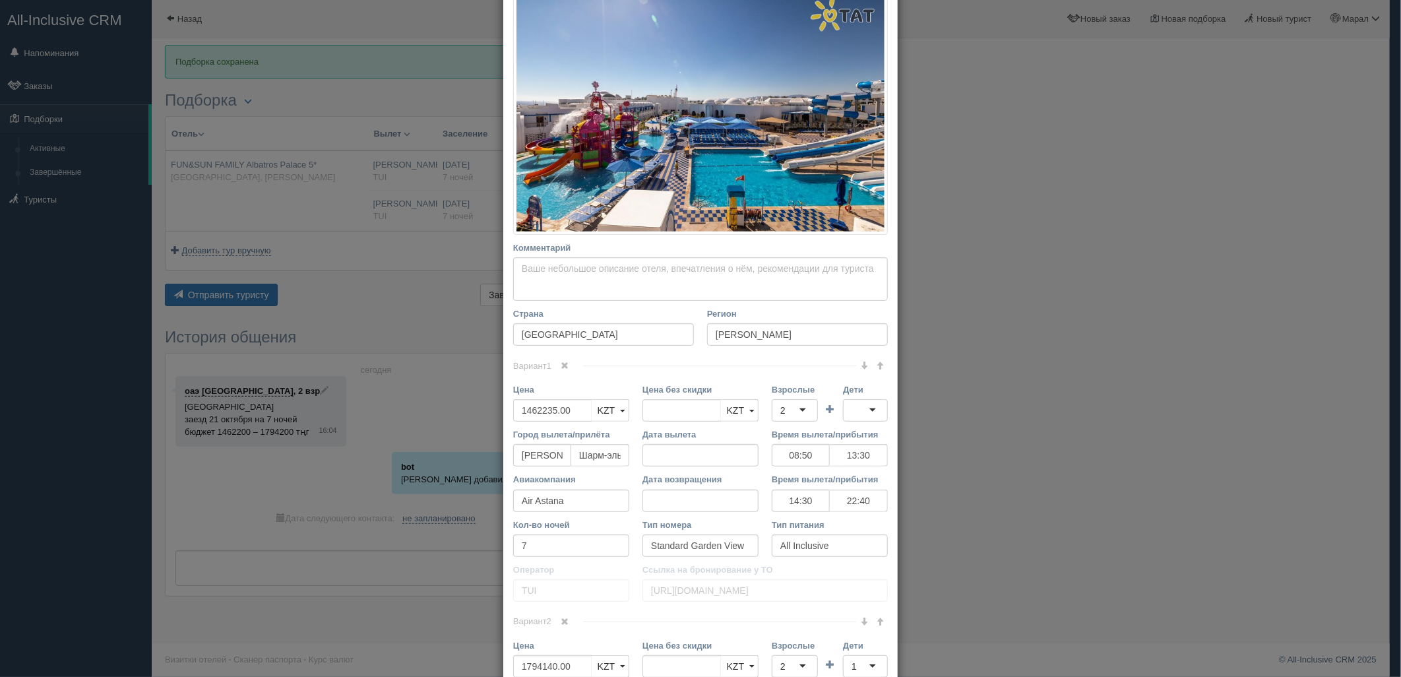
click at [803, 409] on div "2" at bounding box center [794, 410] width 46 height 22
click at [861, 405] on div at bounding box center [865, 410] width 45 height 22
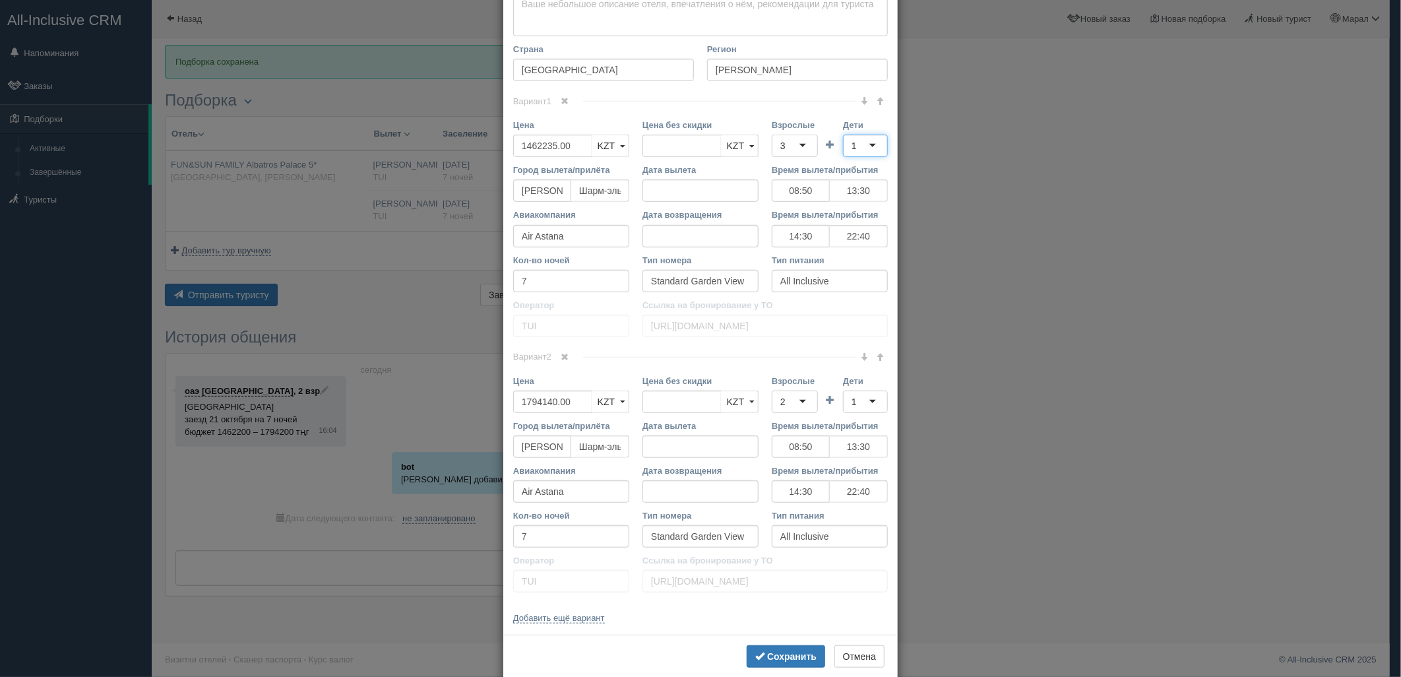
scroll to position [508, 0]
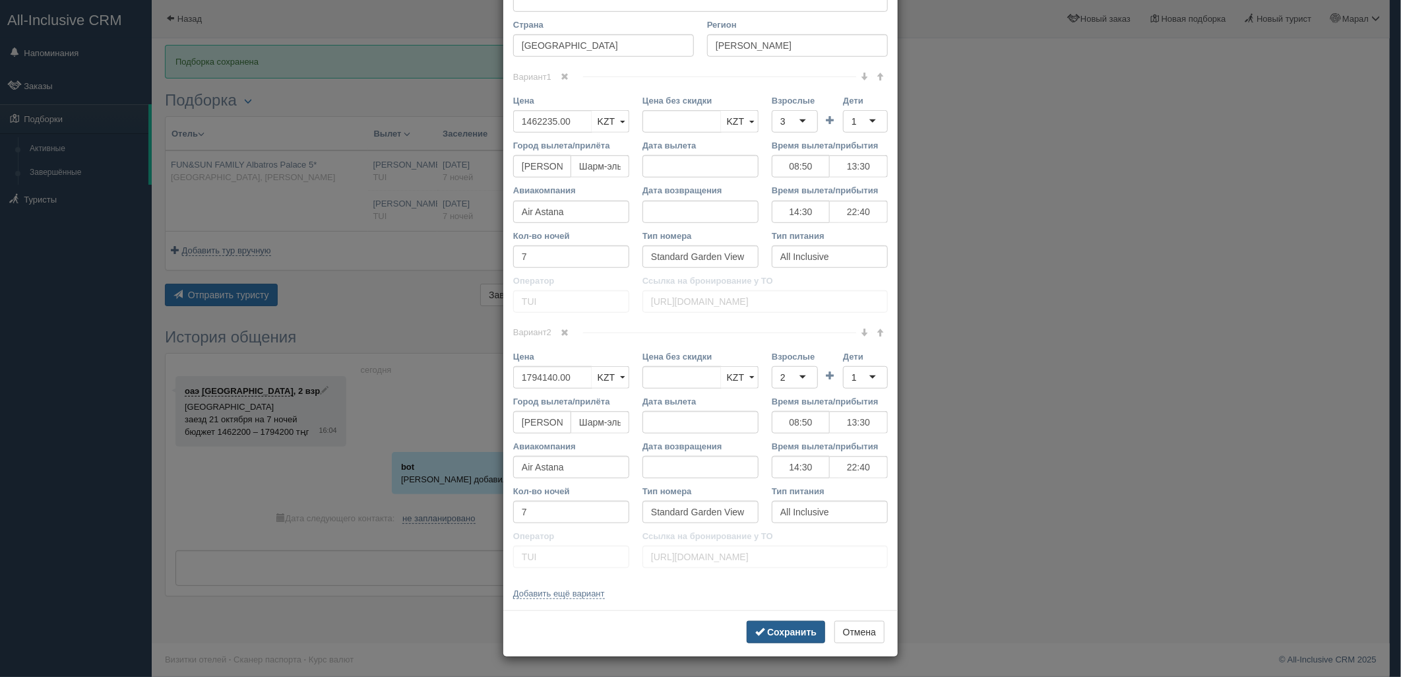
click at [787, 636] on b "Сохранить" at bounding box center [791, 631] width 49 height 11
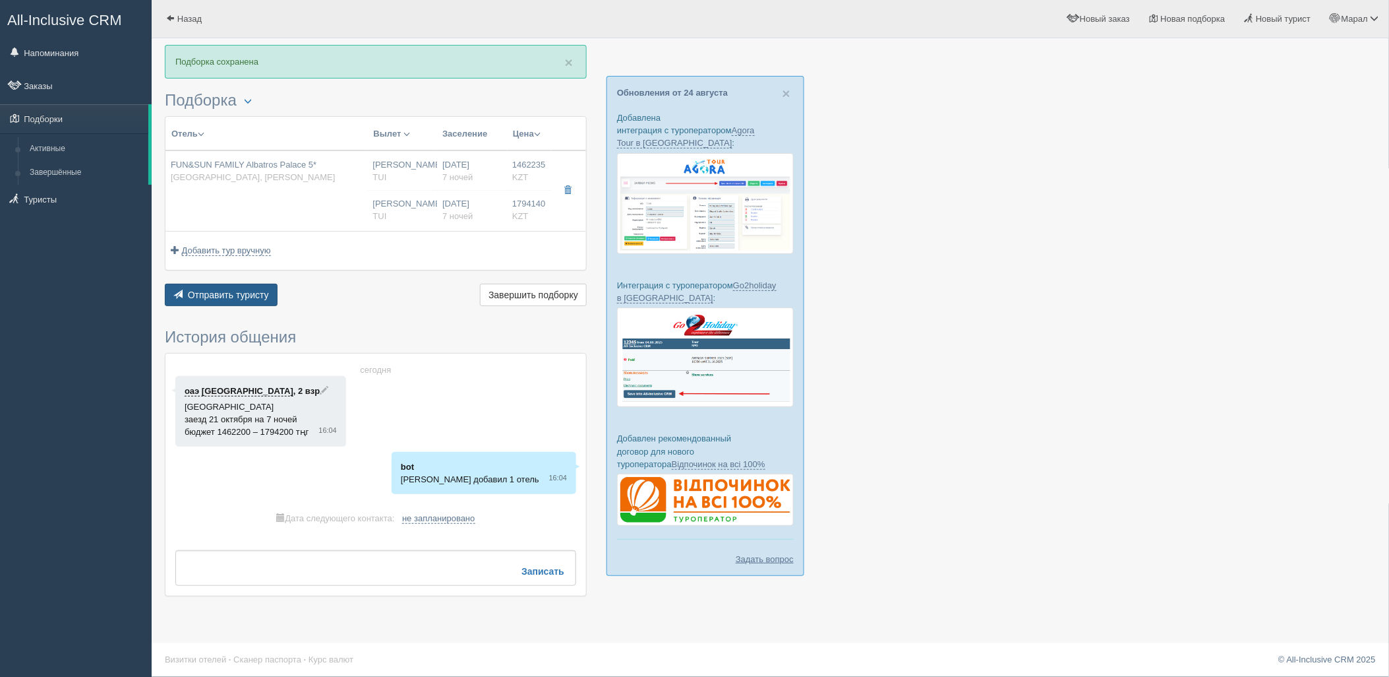
click at [224, 300] on button "Отправить туристу Отправить" at bounding box center [221, 295] width 113 height 22
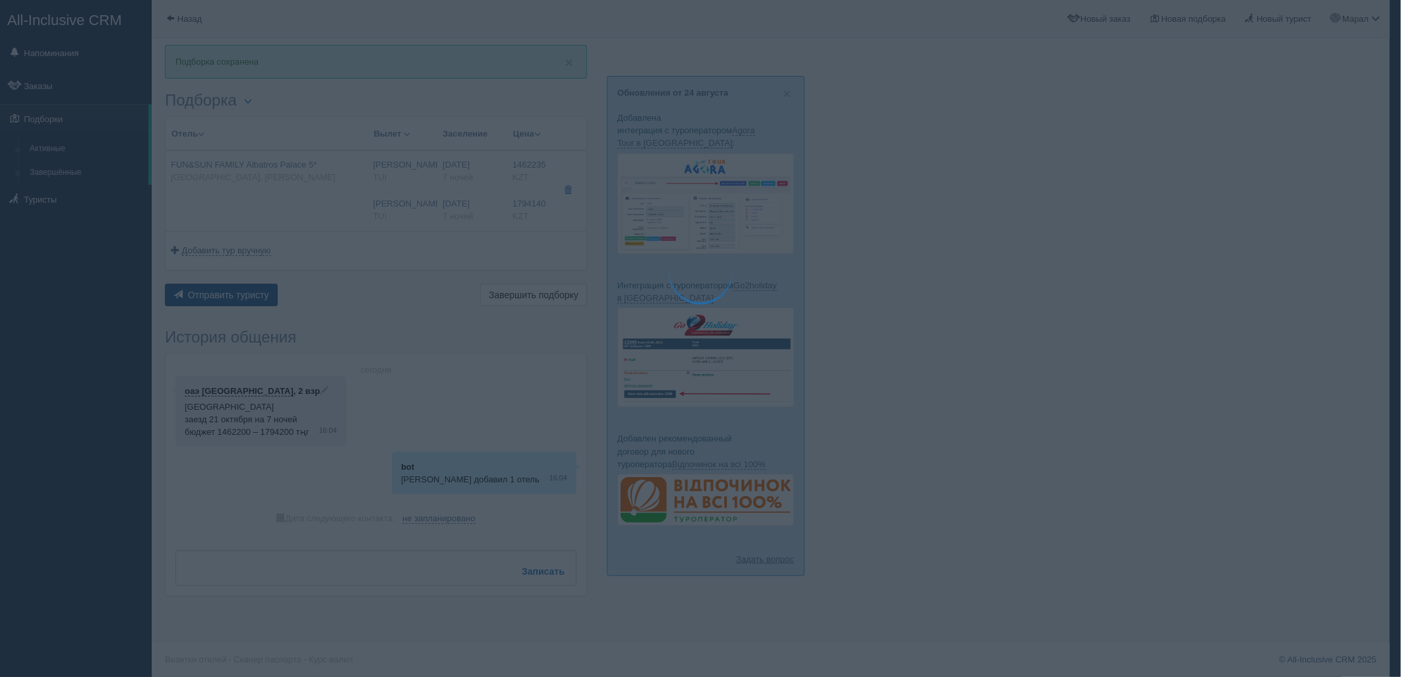
type textarea "🌞 Loremi dolo! Sitametcon Adi elitseddoei temporinc utlabore: 🌎 Etdolo, Mag Ali…"
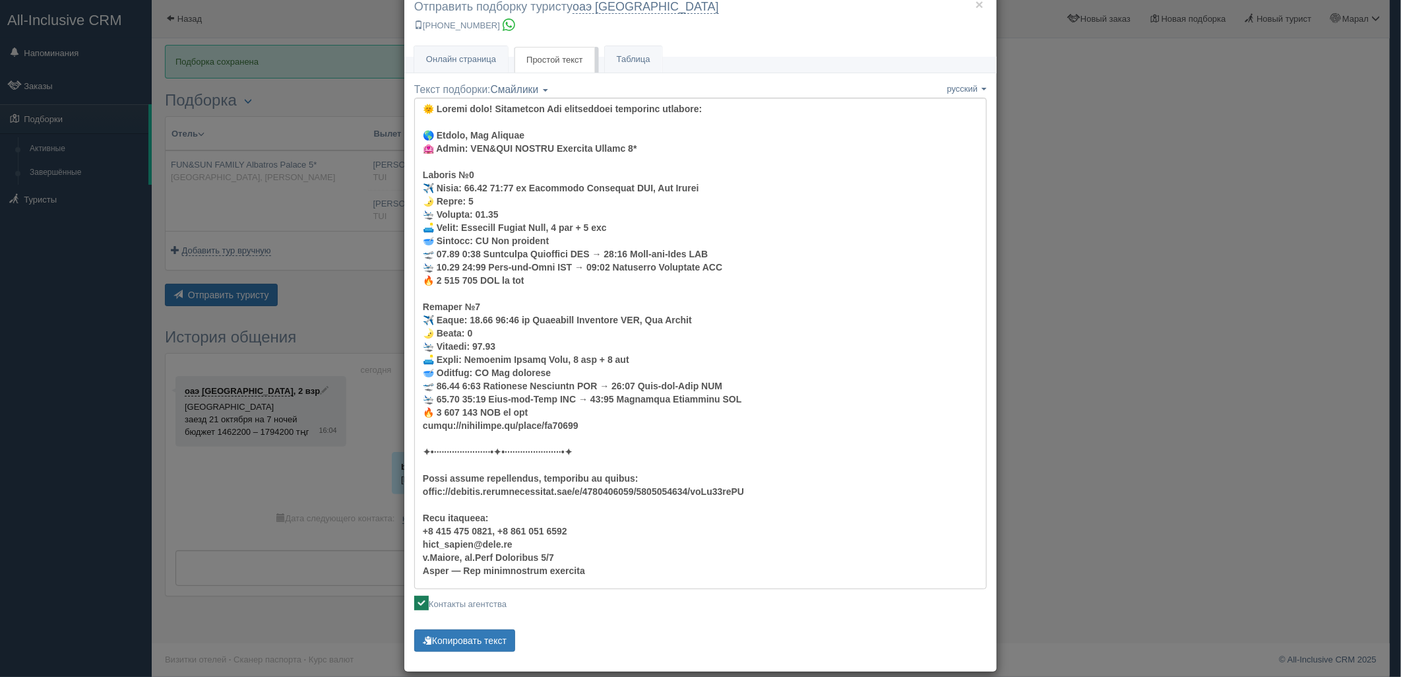
scroll to position [47, 0]
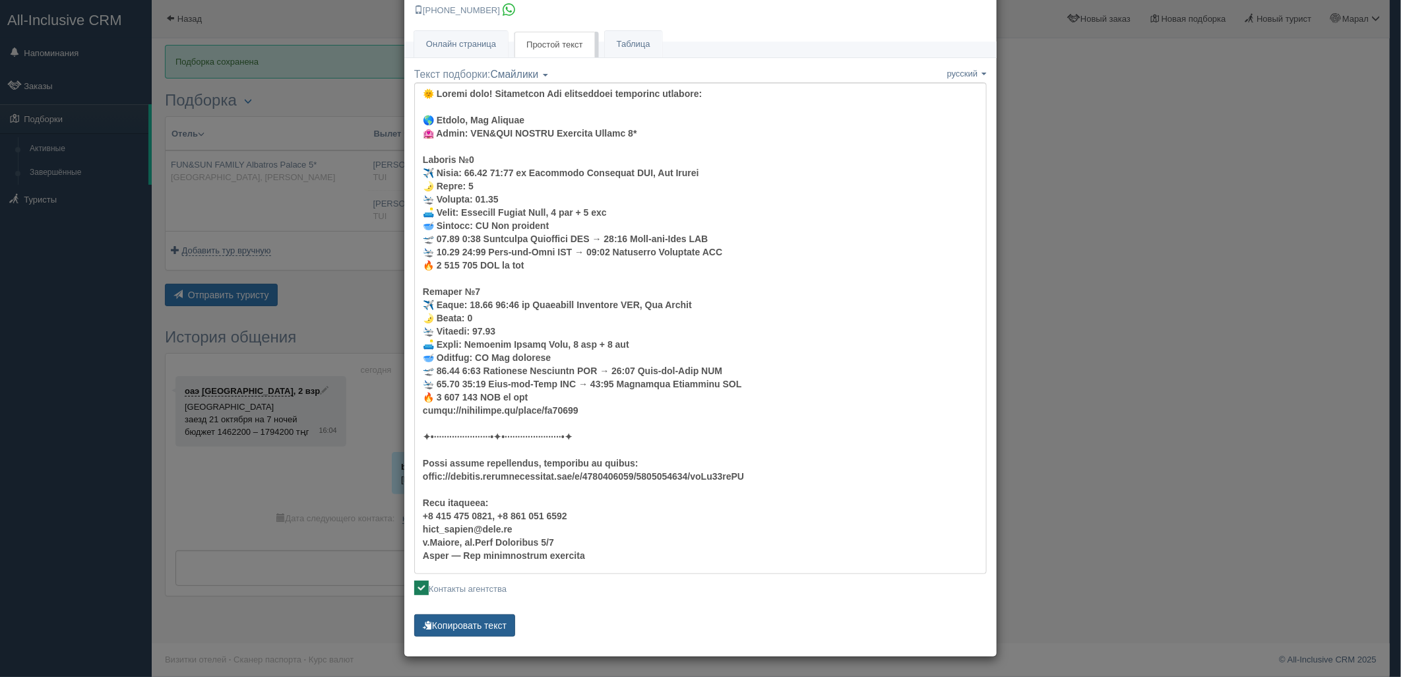
click at [458, 614] on button "Копировать текст" at bounding box center [464, 625] width 101 height 22
click at [460, 615] on button "Копировать текст" at bounding box center [464, 625] width 101 height 22
